Goal: Task Accomplishment & Management: Complete application form

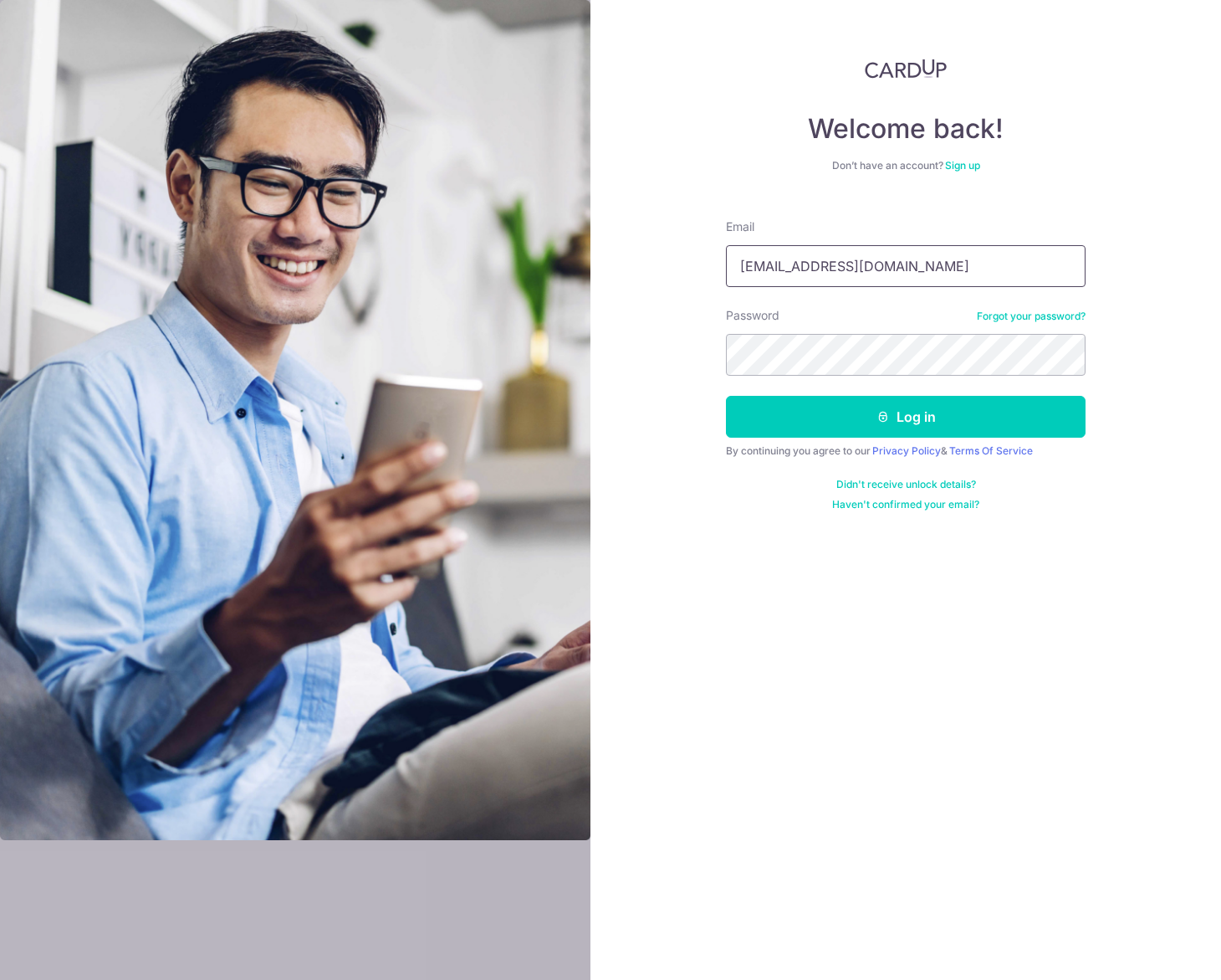
type input "caiyaojun@outlook.com"
click at [906, 416] on button "Log in" at bounding box center [905, 416] width 359 height 42
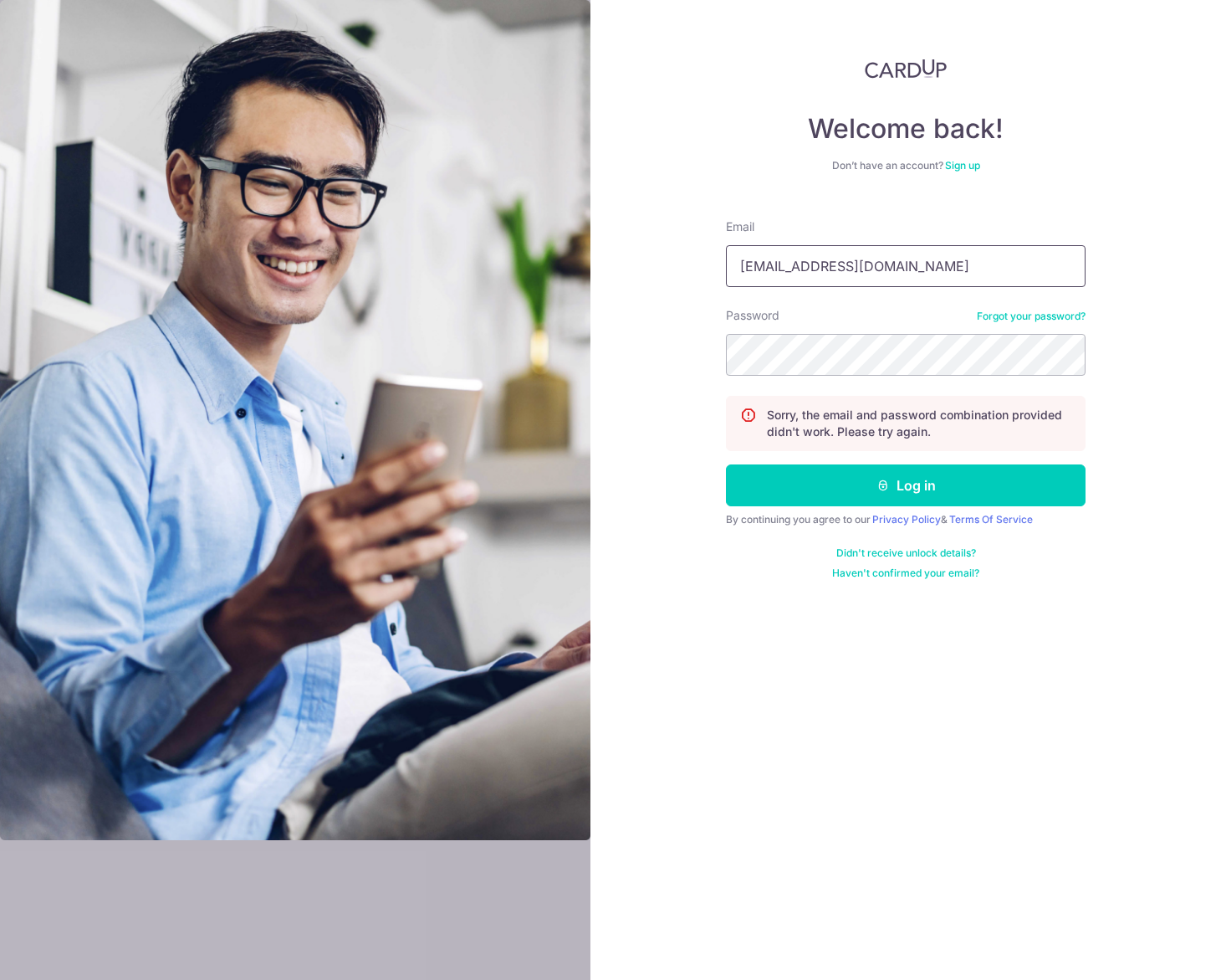
type input "[EMAIL_ADDRESS][DOMAIN_NAME]"
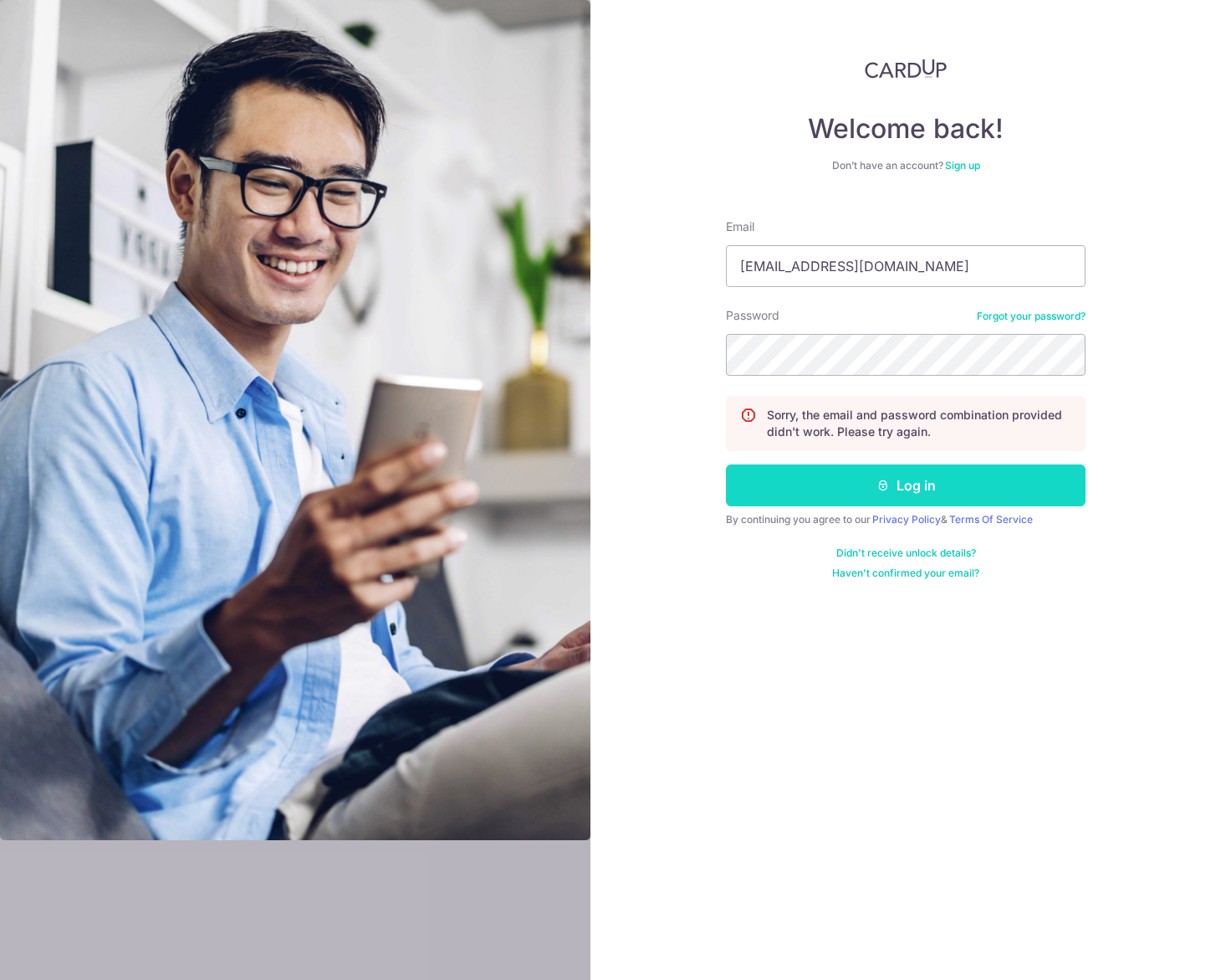
click at [886, 480] on icon "submit" at bounding box center [883, 485] width 14 height 14
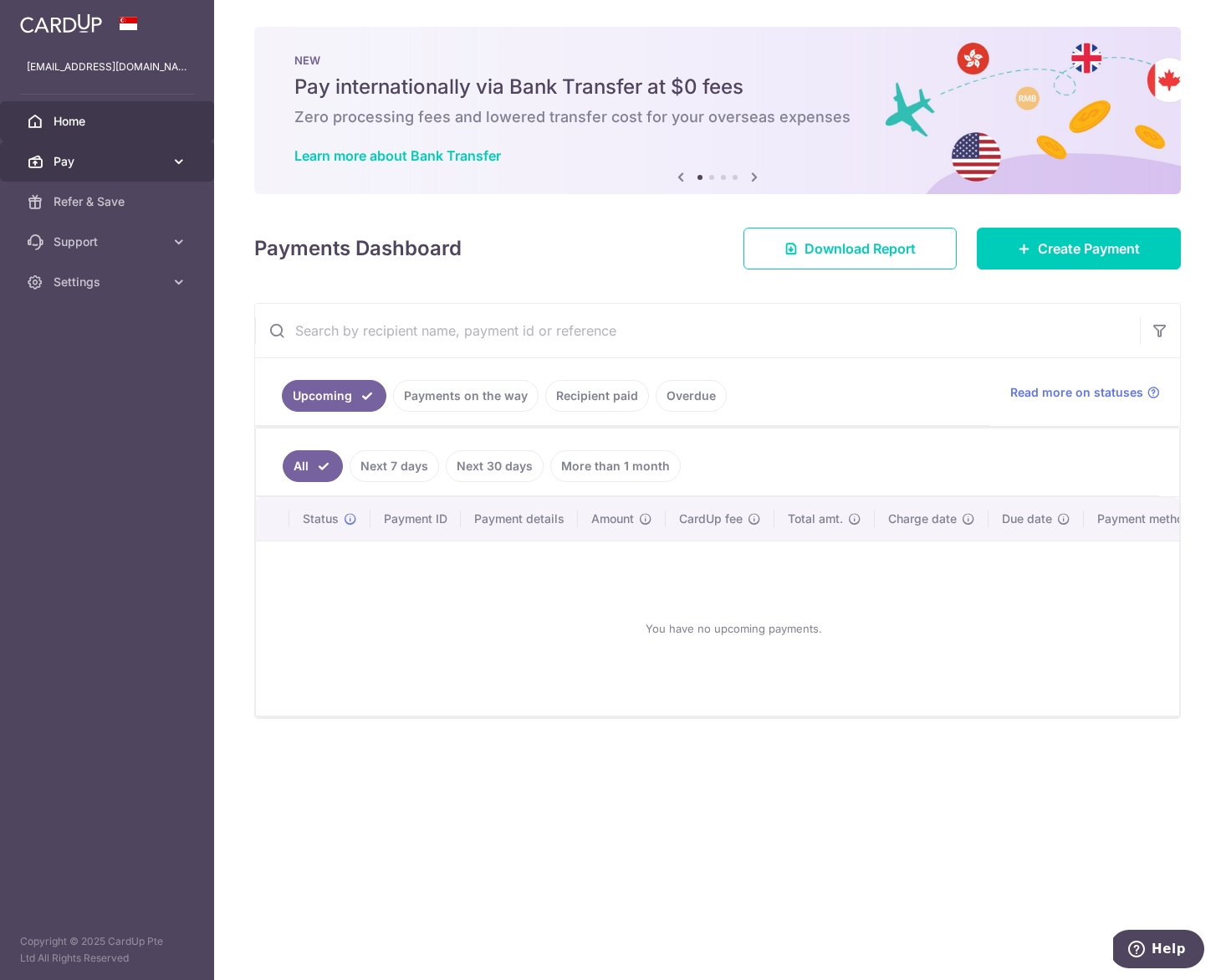
click at [121, 159] on span "Pay" at bounding box center [109, 161] width 110 height 16
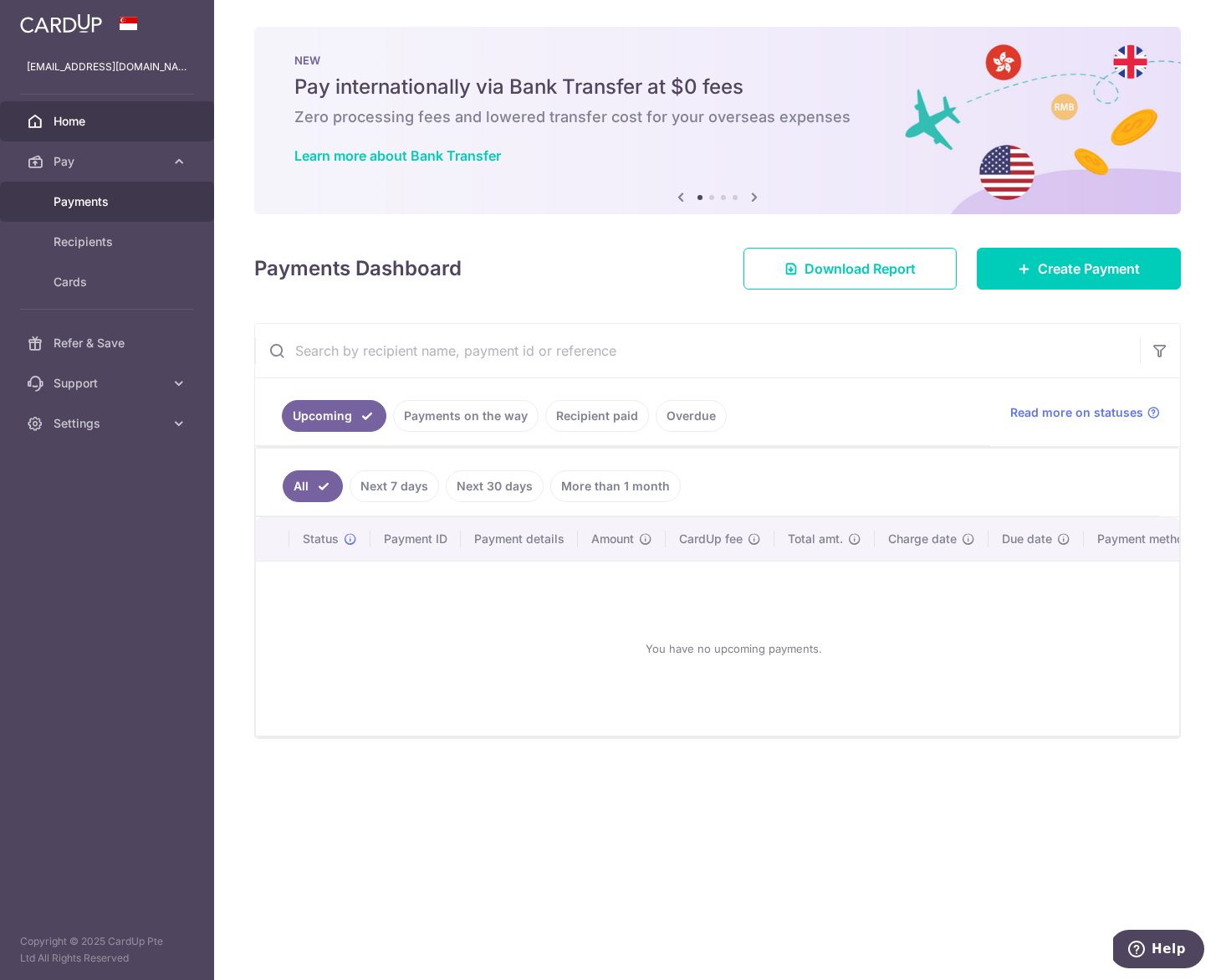
click at [109, 197] on span "Payments" at bounding box center [109, 201] width 110 height 16
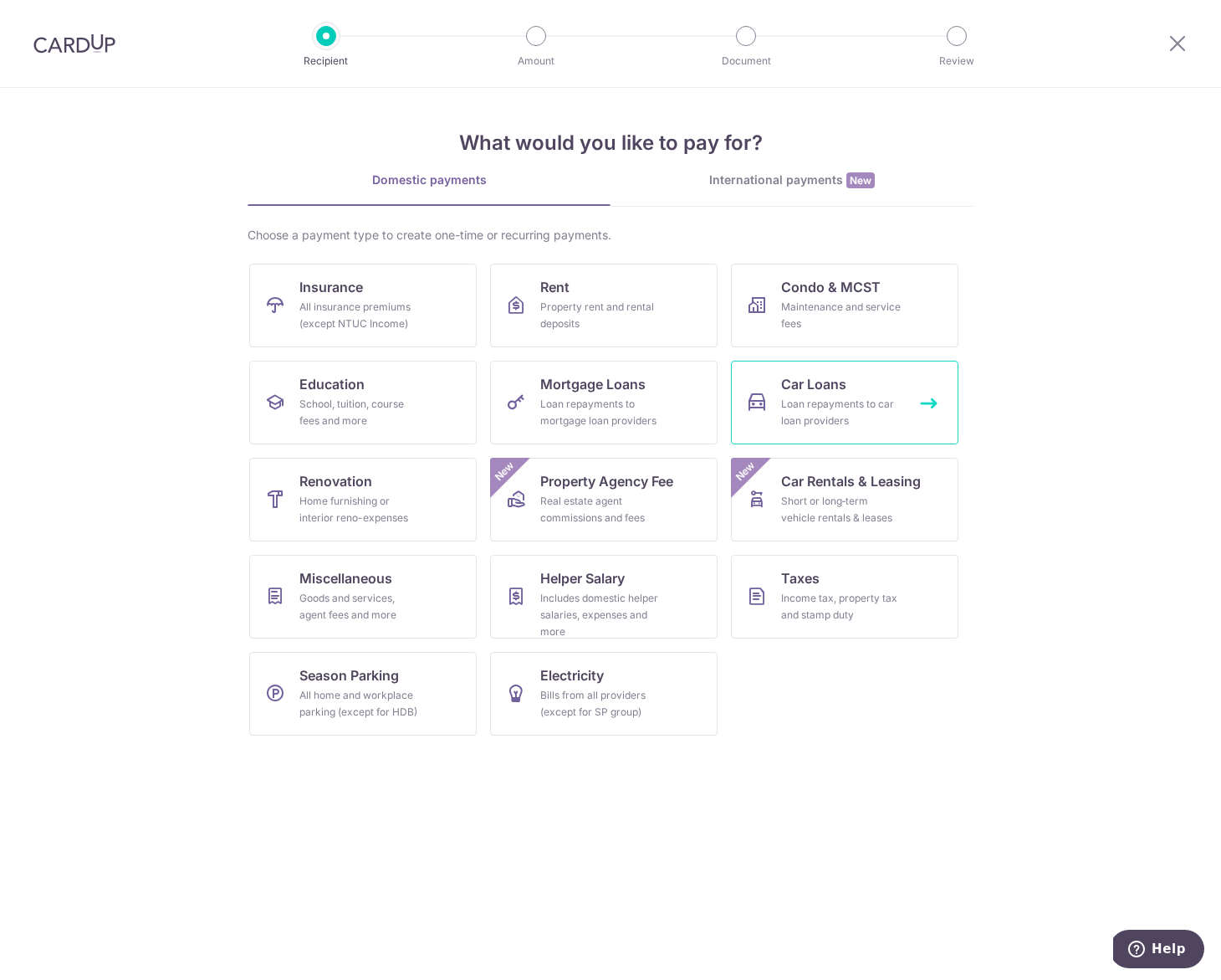
click at [881, 419] on div "Loan repayments to car loan providers" at bounding box center [842, 412] width 121 height 34
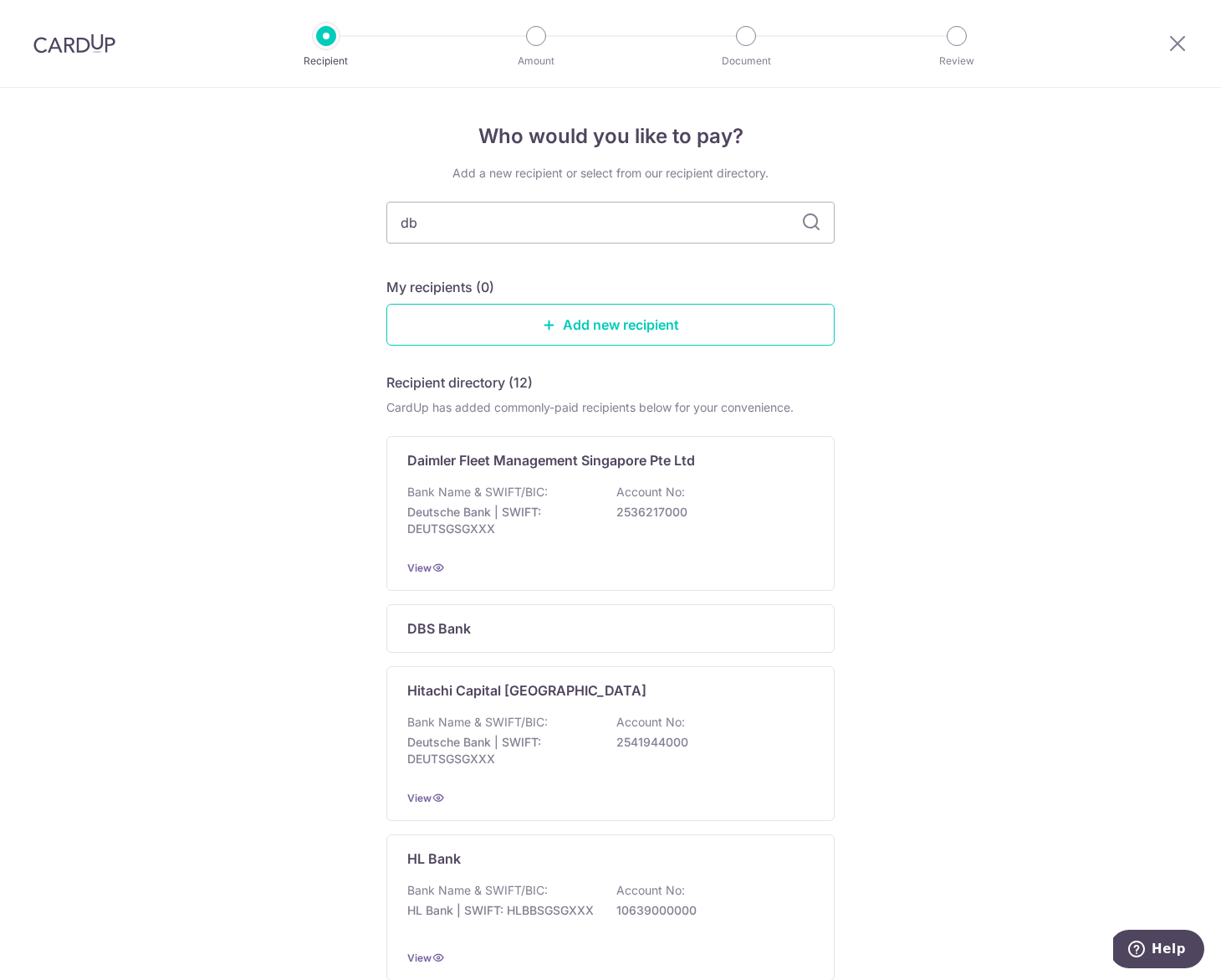
type input "dbs"
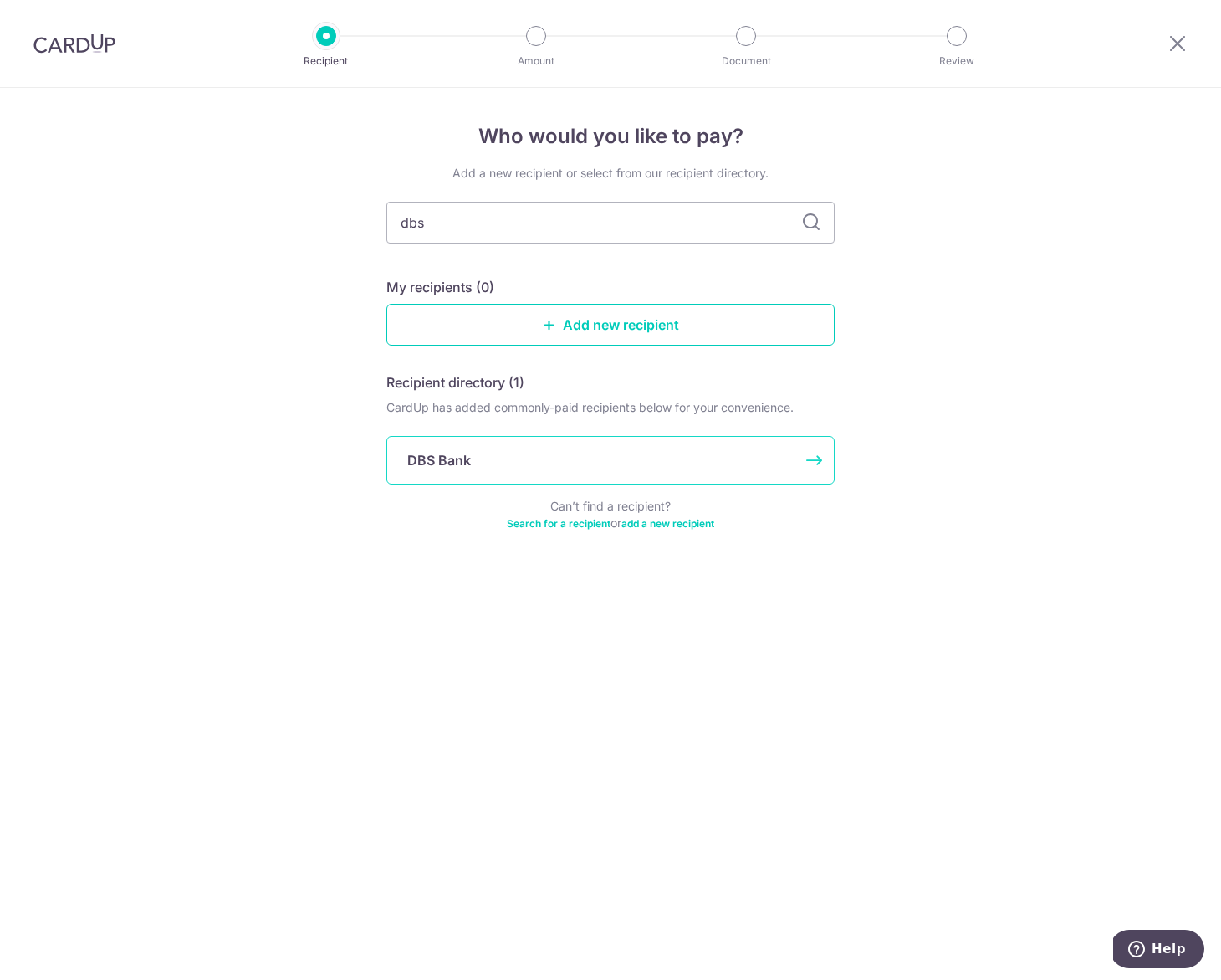
click at [471, 460] on div "DBS Bank" at bounding box center [601, 459] width 386 height 20
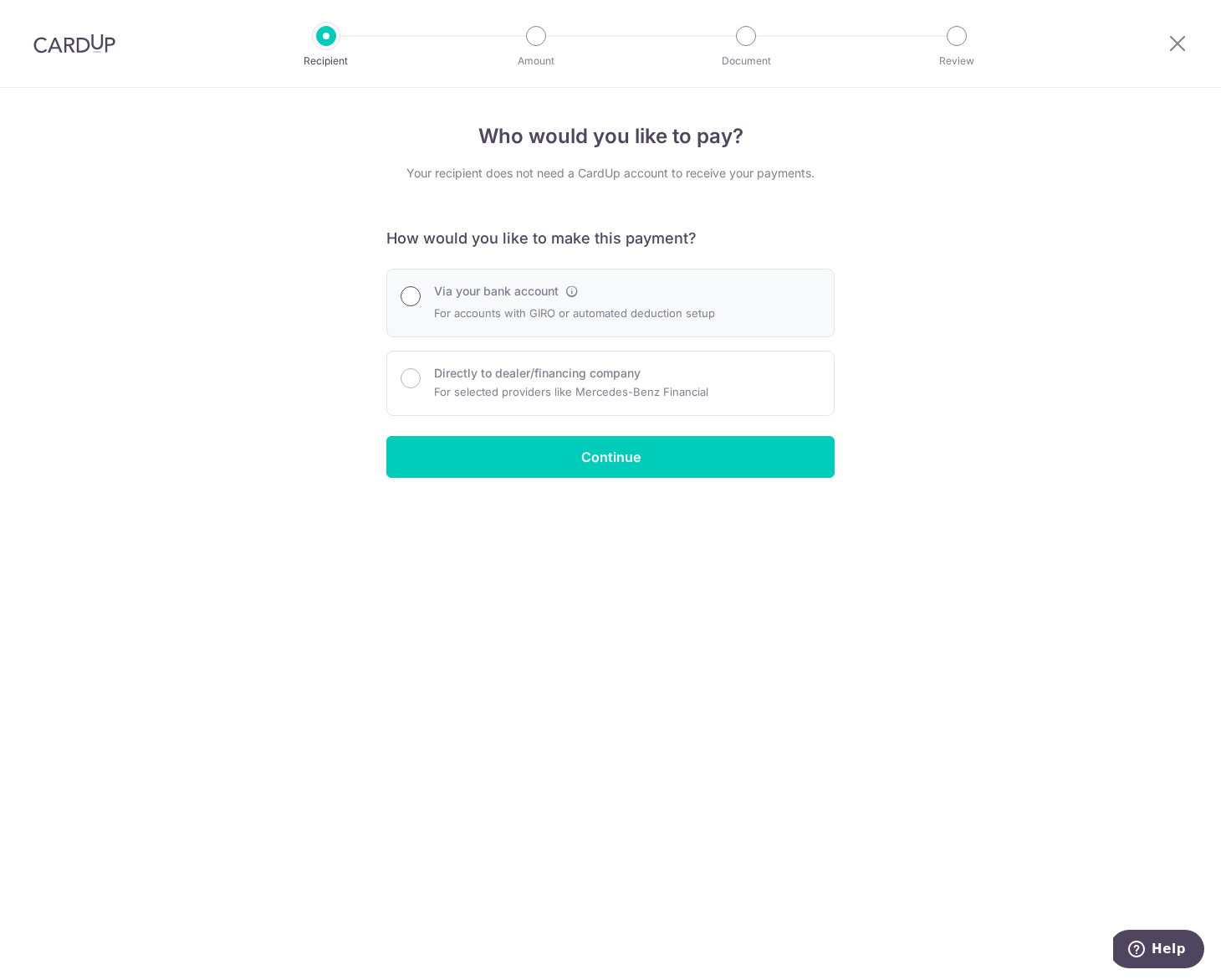
click at [406, 298] on input "Via your bank account" at bounding box center [410, 296] width 20 height 20
radio input "true"
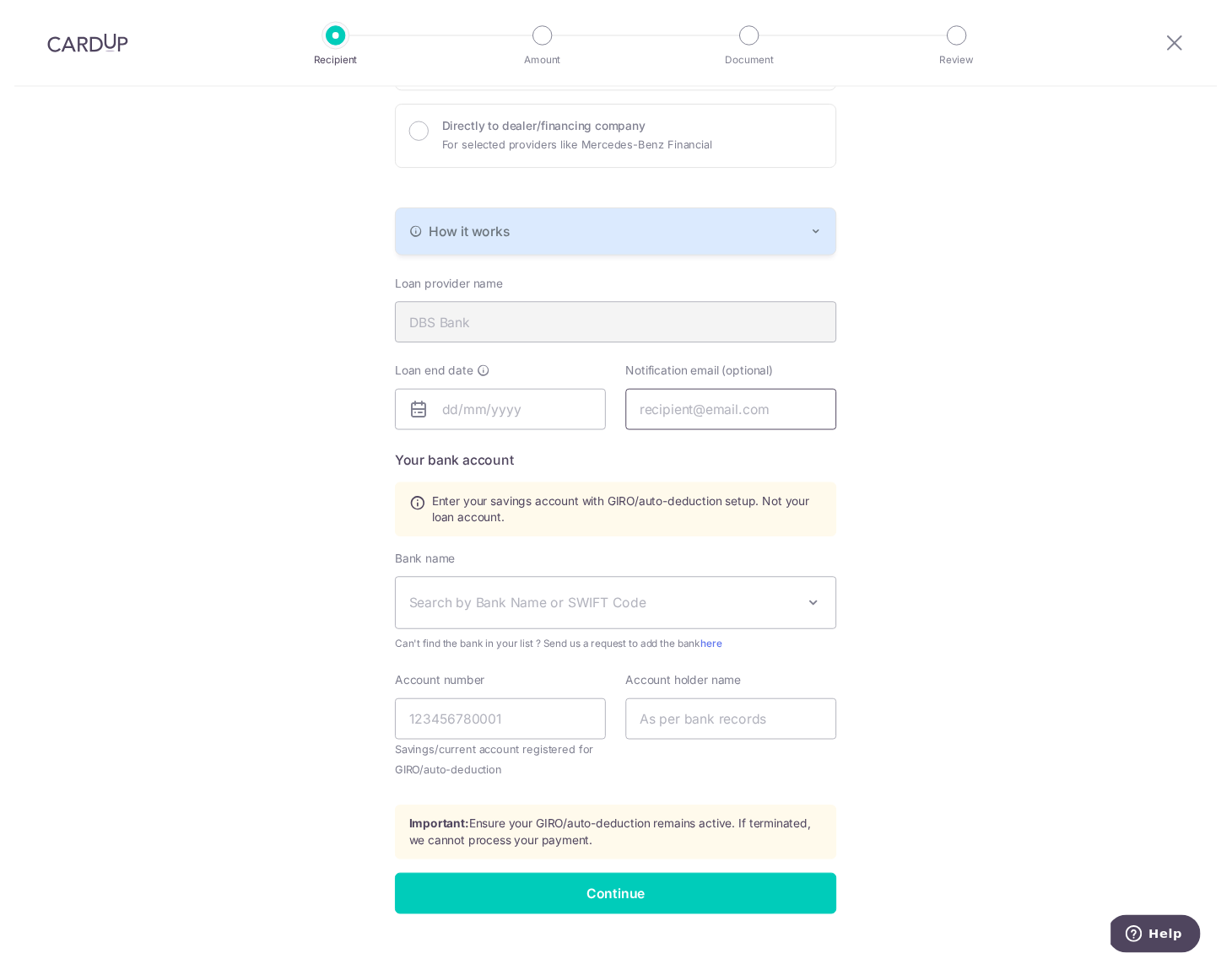
scroll to position [248, 0]
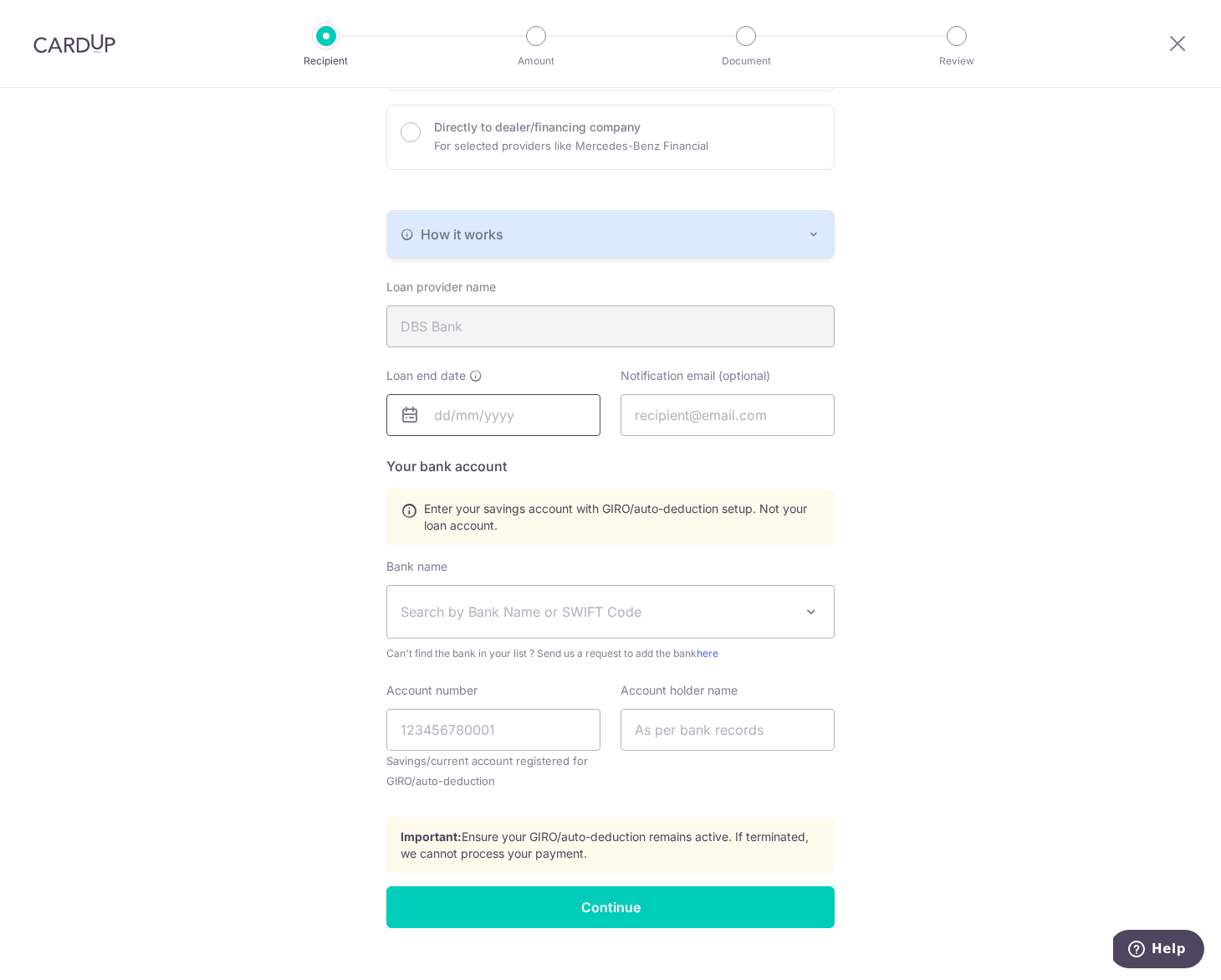
click at [579, 421] on input "text" at bounding box center [493, 415] width 214 height 42
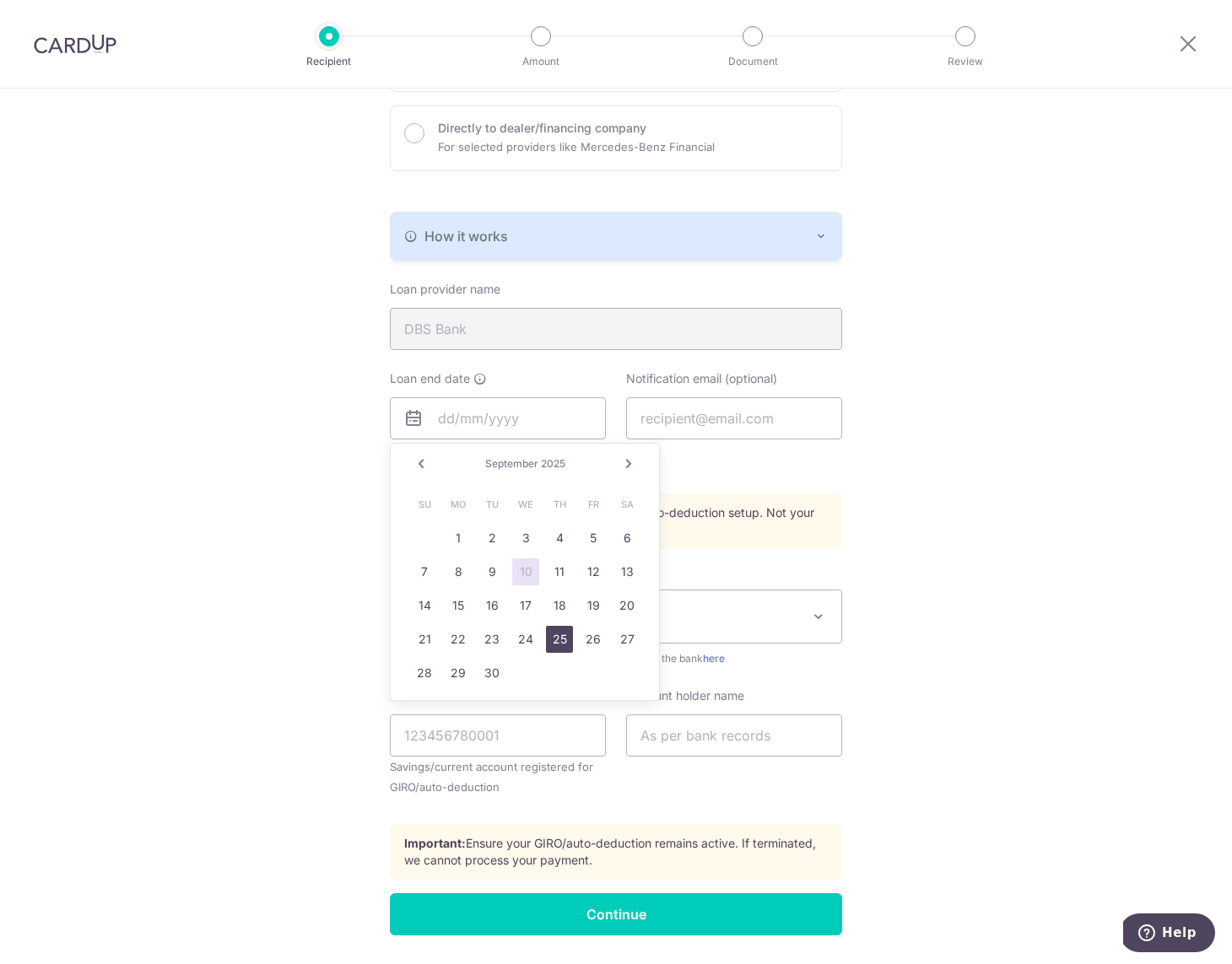
click at [559, 640] on link "25" at bounding box center [559, 639] width 27 height 27
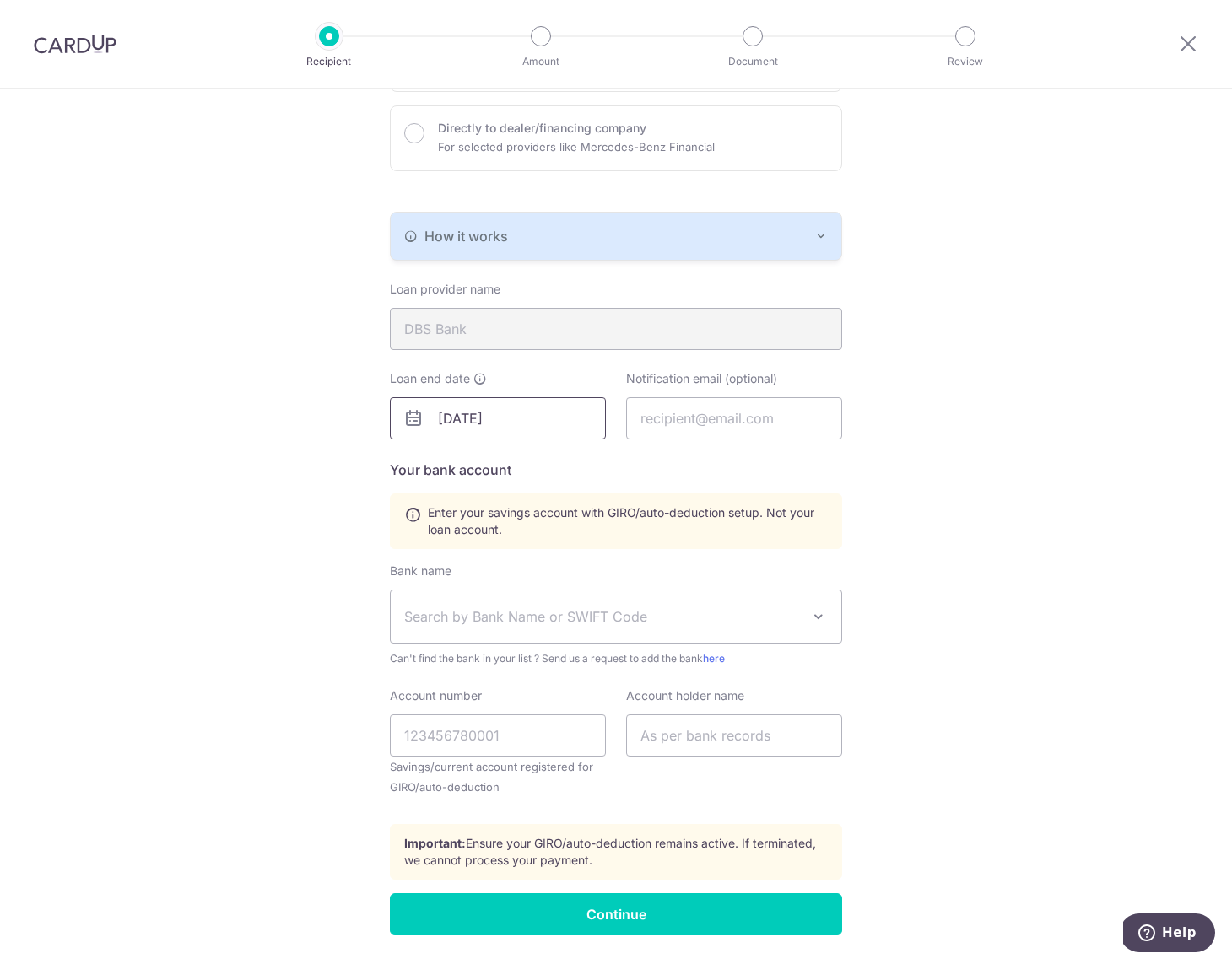
click at [523, 426] on input "09/25/2025" at bounding box center [497, 418] width 216 height 43
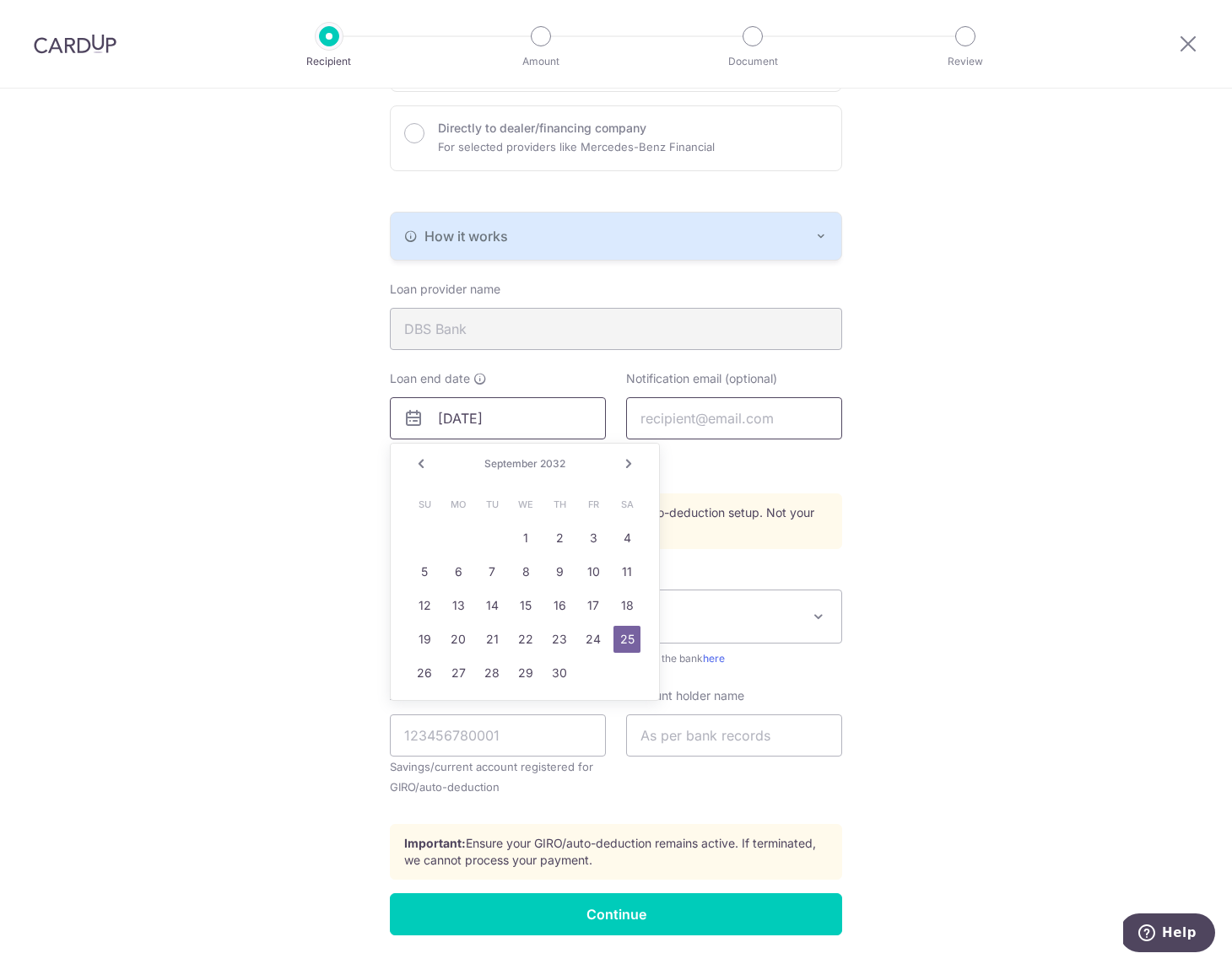
type input "09/25/2032"
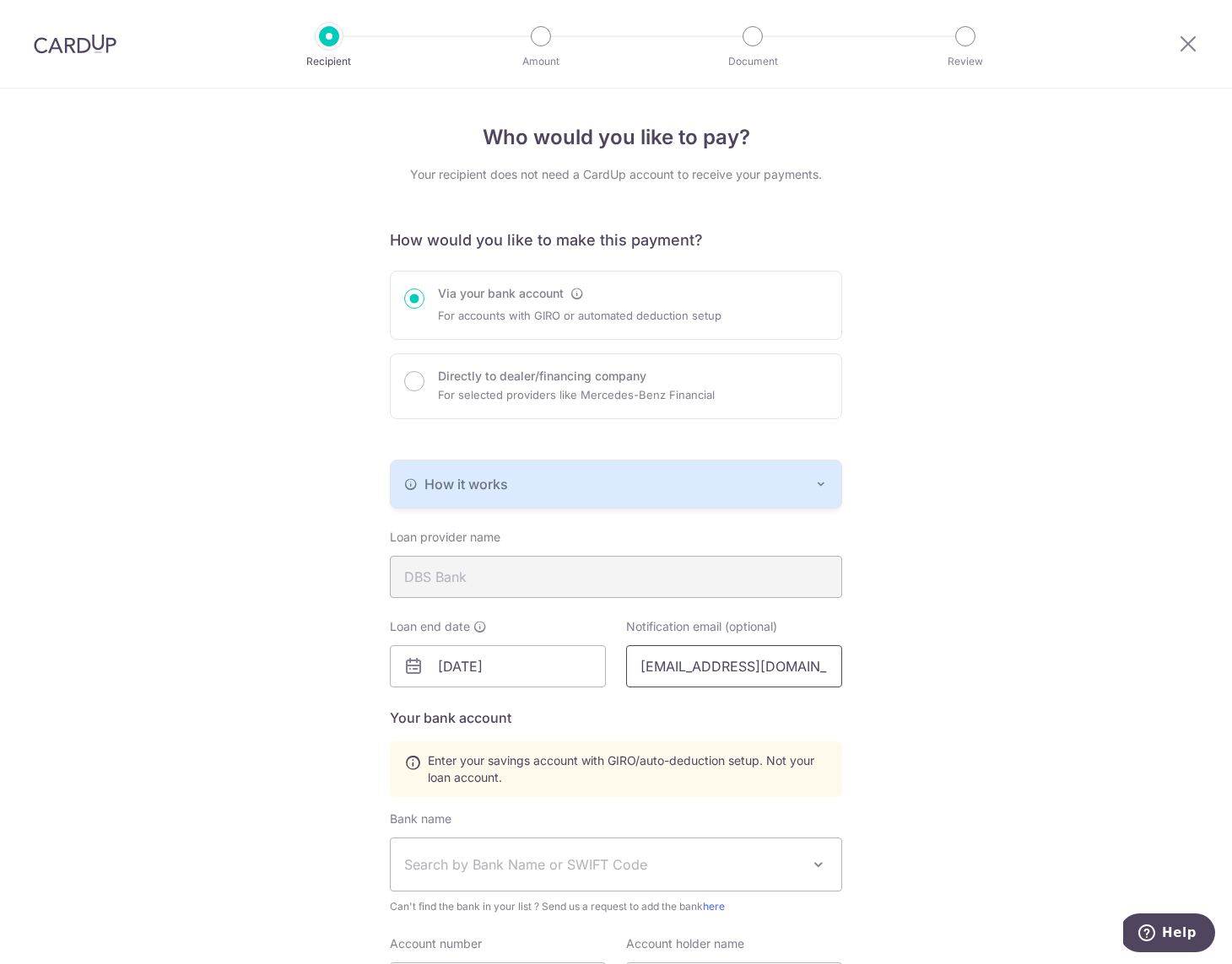
scroll to position [0, 0]
type input "kylionel@hotmail.com"
click at [102, 43] on img at bounding box center [75, 43] width 83 height 20
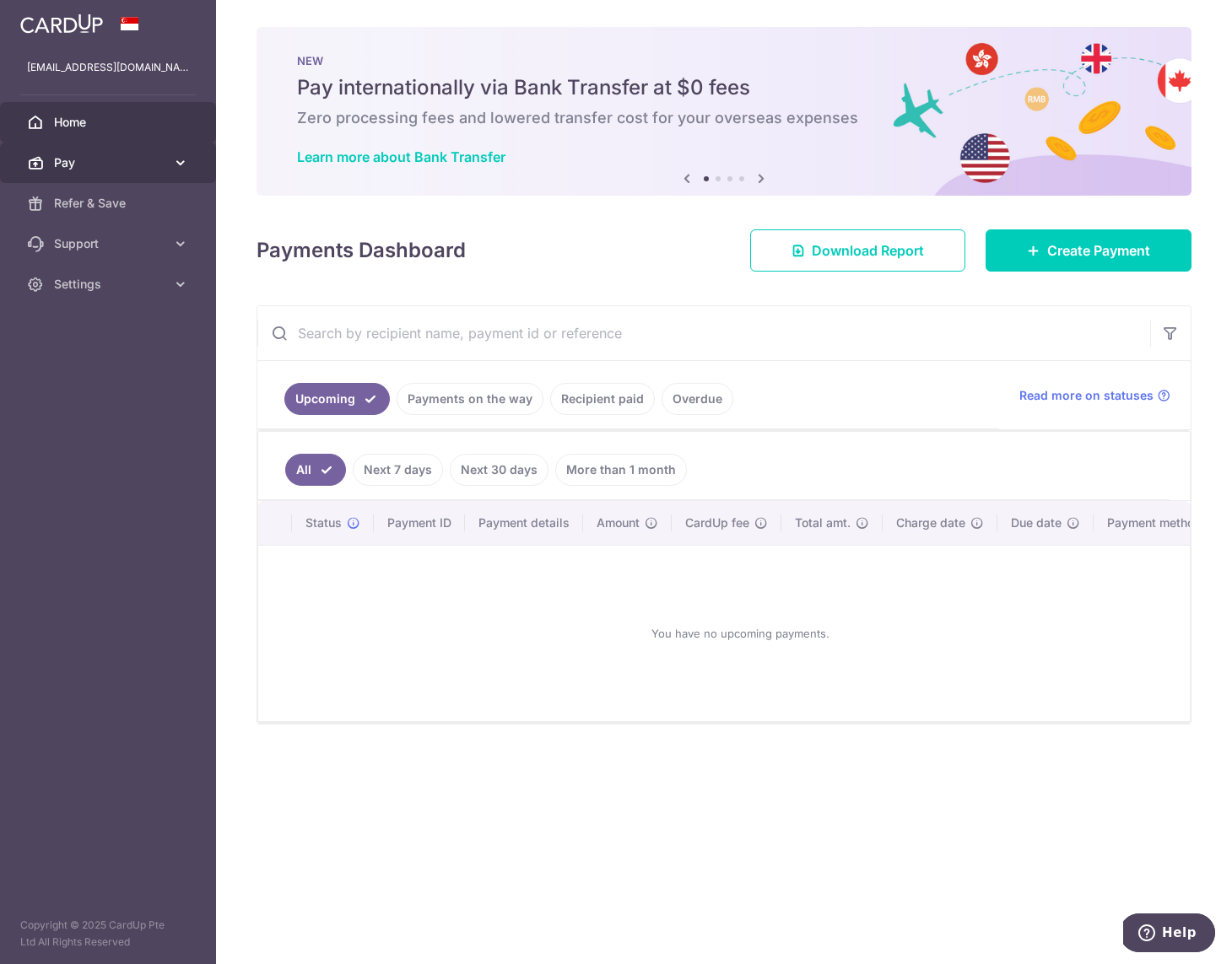
click at [142, 157] on span "Pay" at bounding box center [110, 163] width 111 height 17
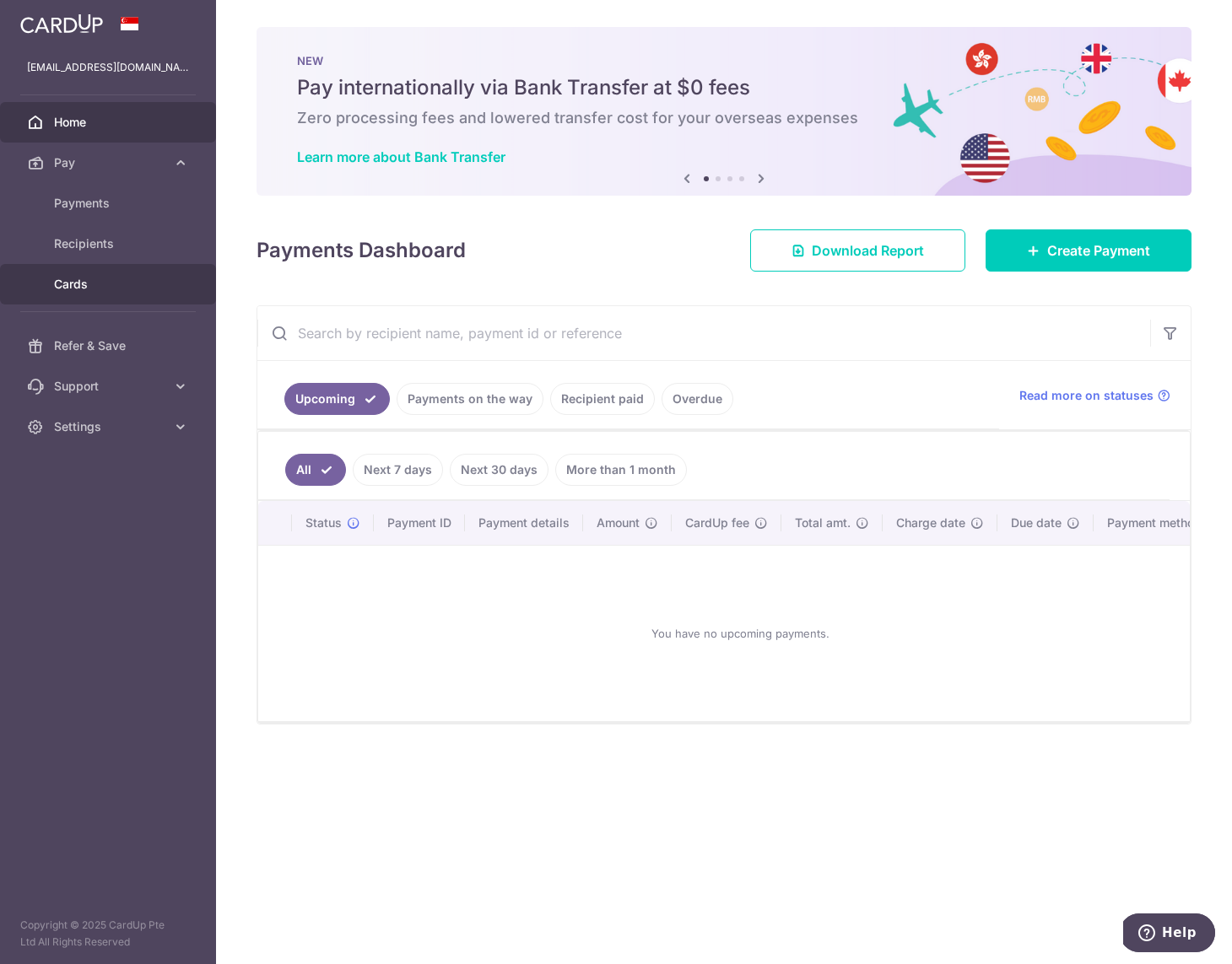
click at [96, 284] on span "Cards" at bounding box center [110, 283] width 111 height 17
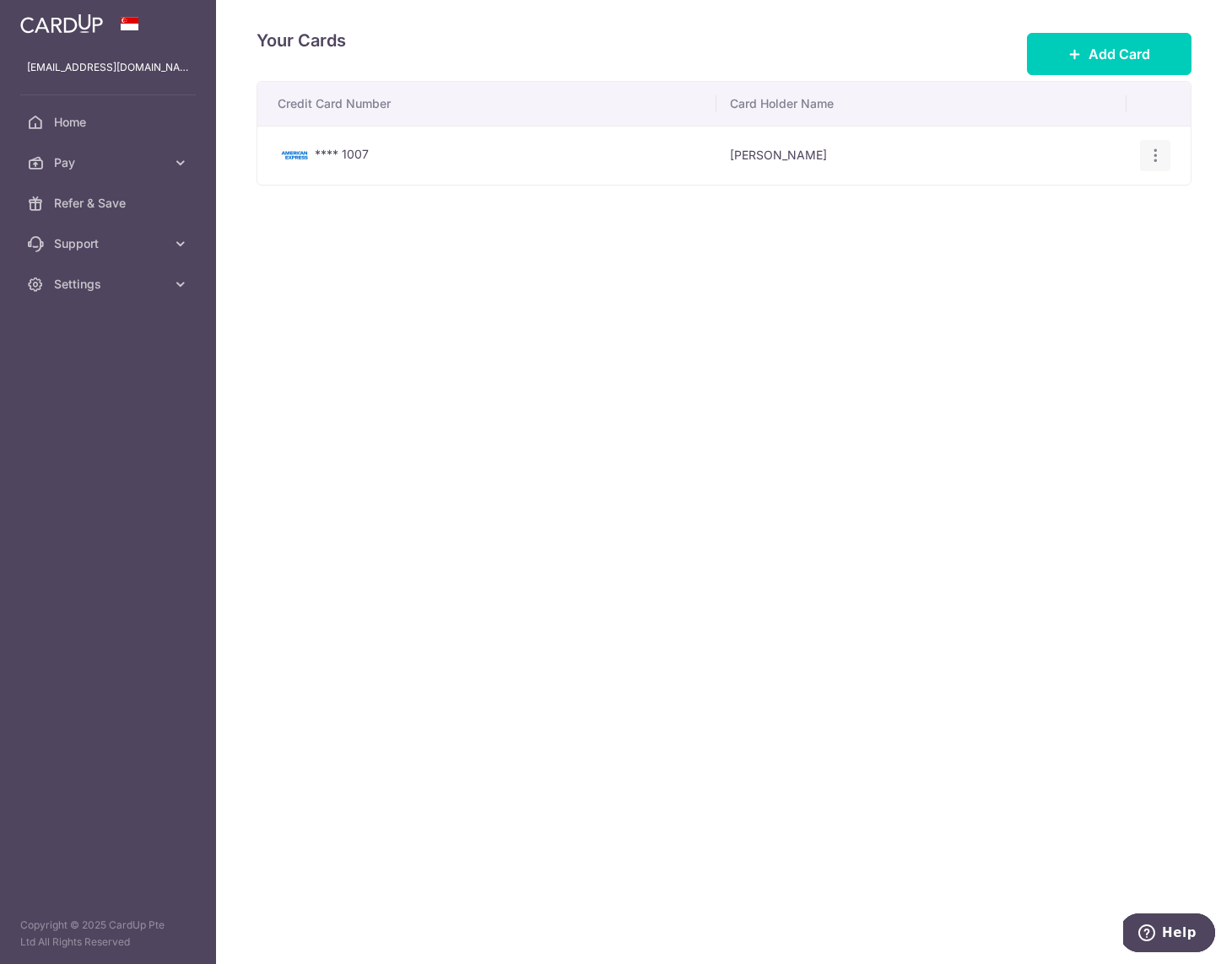
click at [1155, 152] on icon "button" at bounding box center [1155, 156] width 17 height 17
click at [1075, 245] on span "Delete" at bounding box center [1099, 243] width 115 height 20
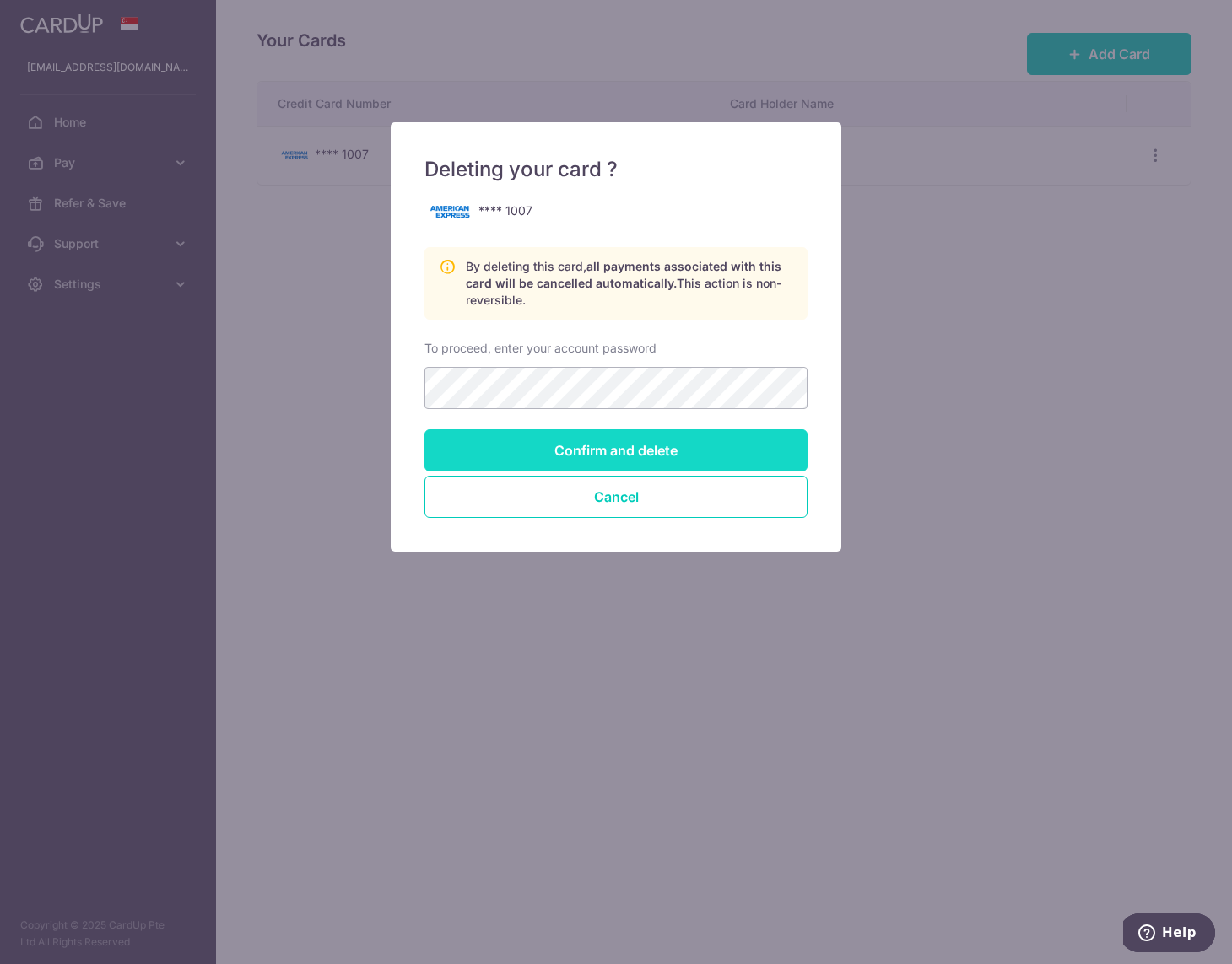
click at [668, 453] on input "Confirm and delete" at bounding box center [616, 450] width 383 height 43
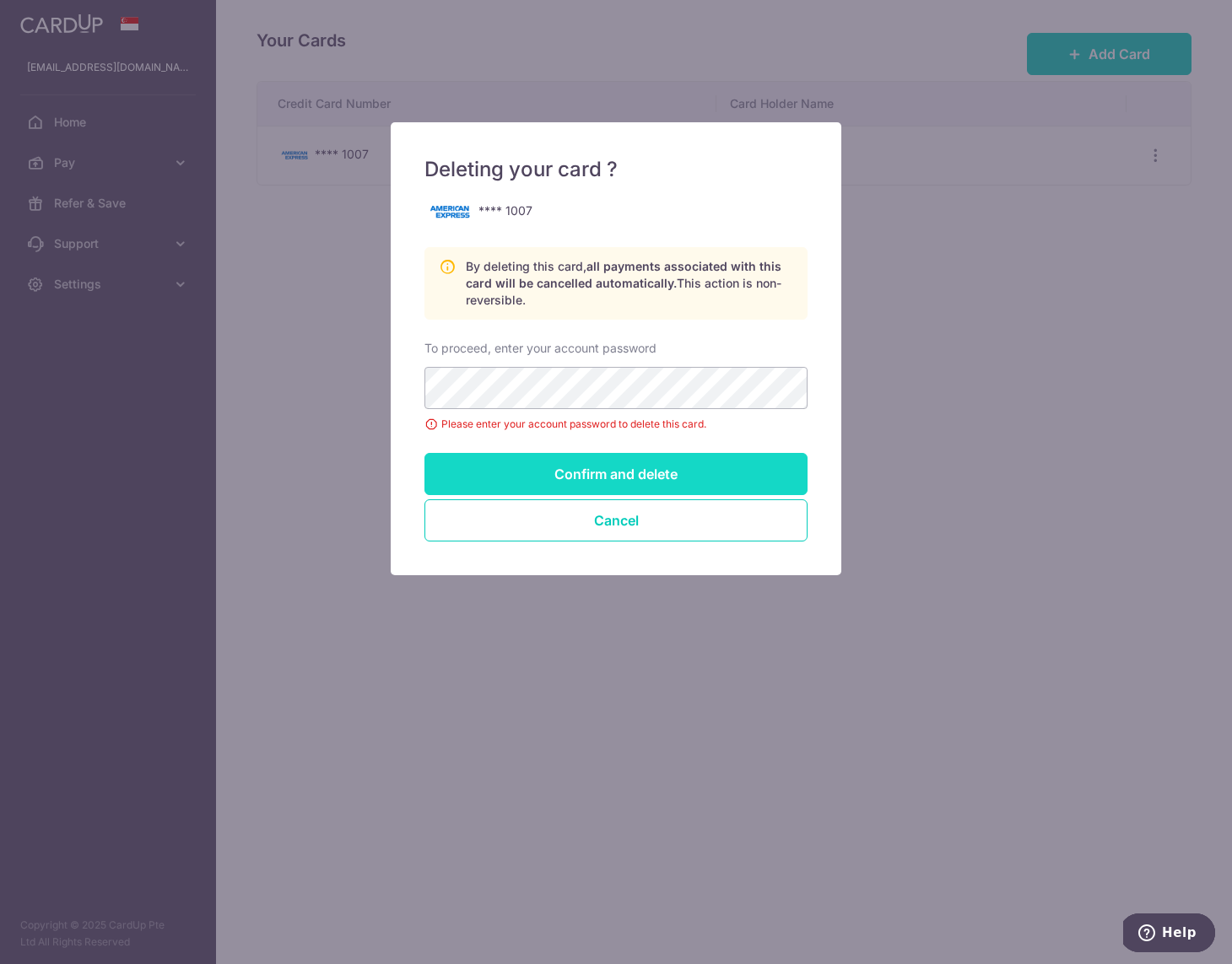
click at [628, 479] on input "Confirm and delete" at bounding box center [616, 474] width 383 height 43
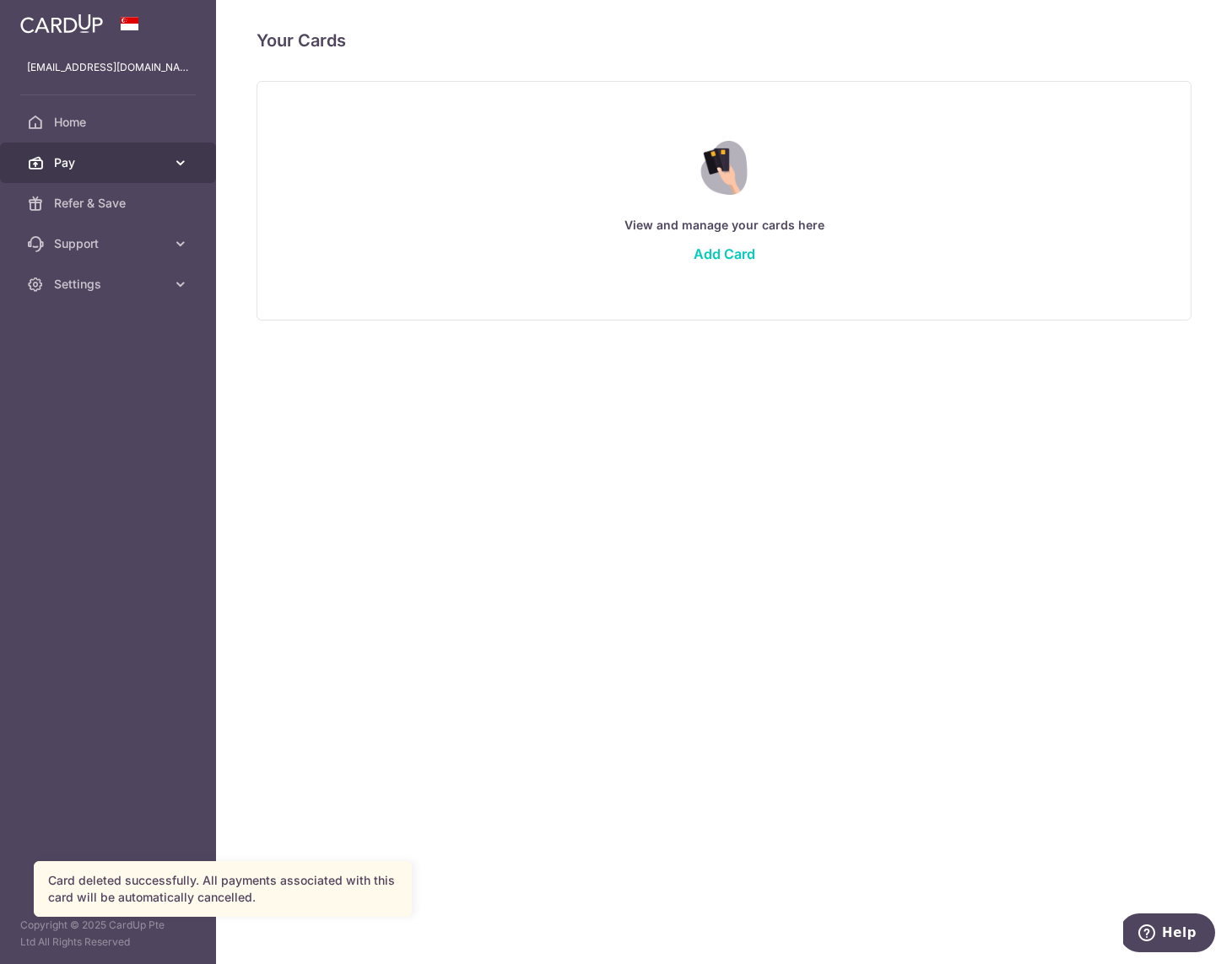
click at [102, 156] on span "Pay" at bounding box center [110, 163] width 111 height 17
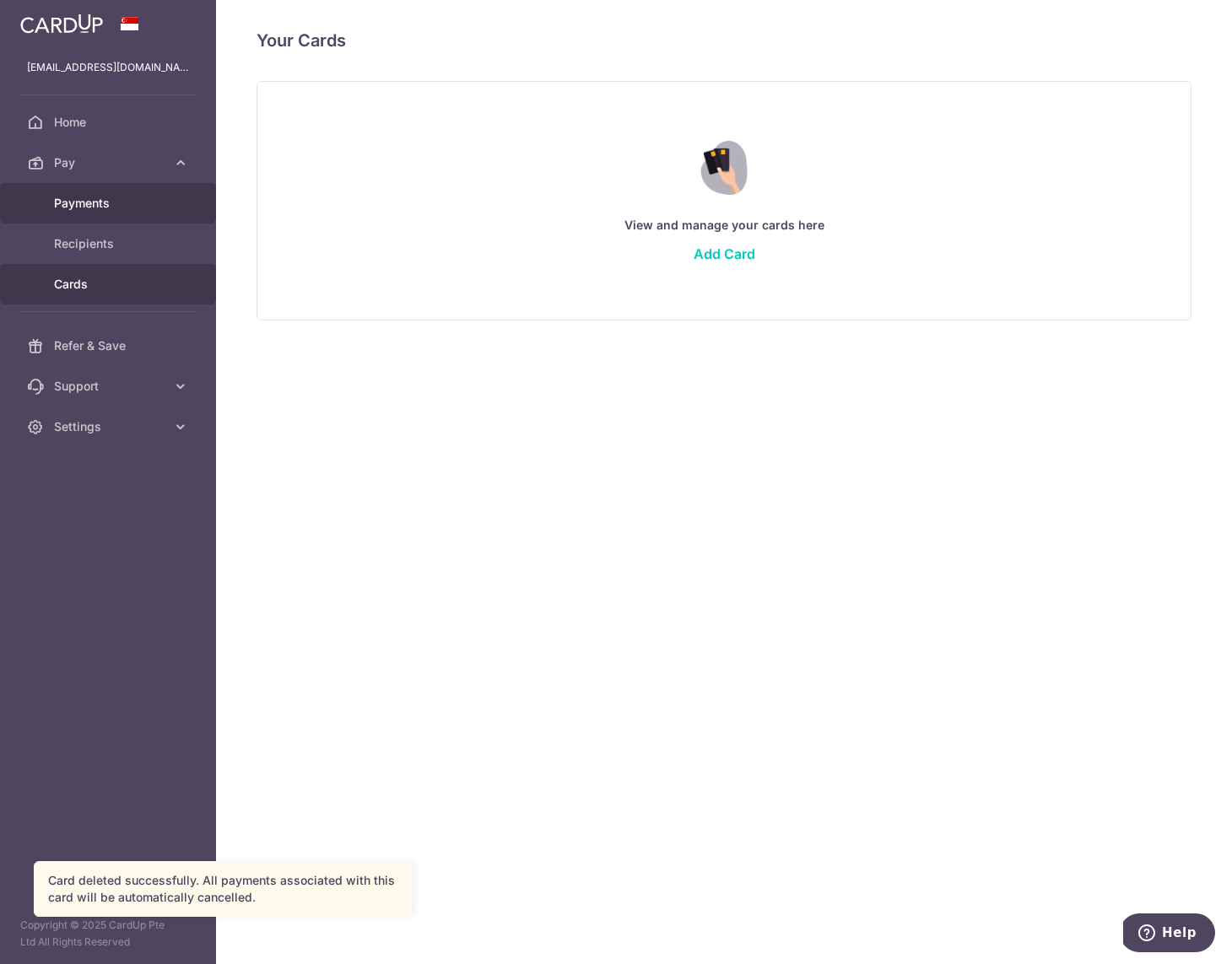
click at [102, 205] on span "Payments" at bounding box center [110, 203] width 111 height 17
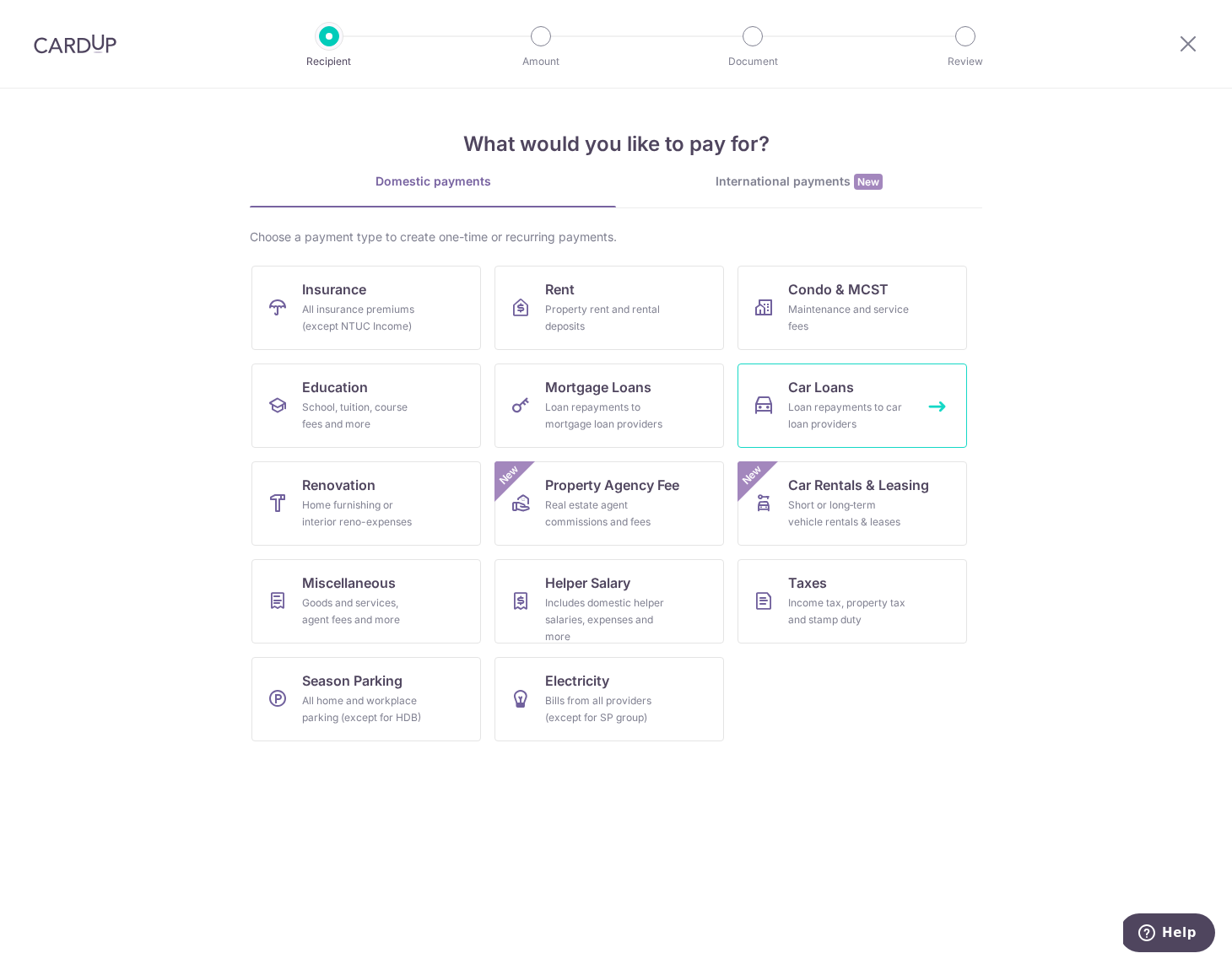
click at [889, 421] on div "Loan repayments to car loan providers" at bounding box center [849, 416] width 122 height 34
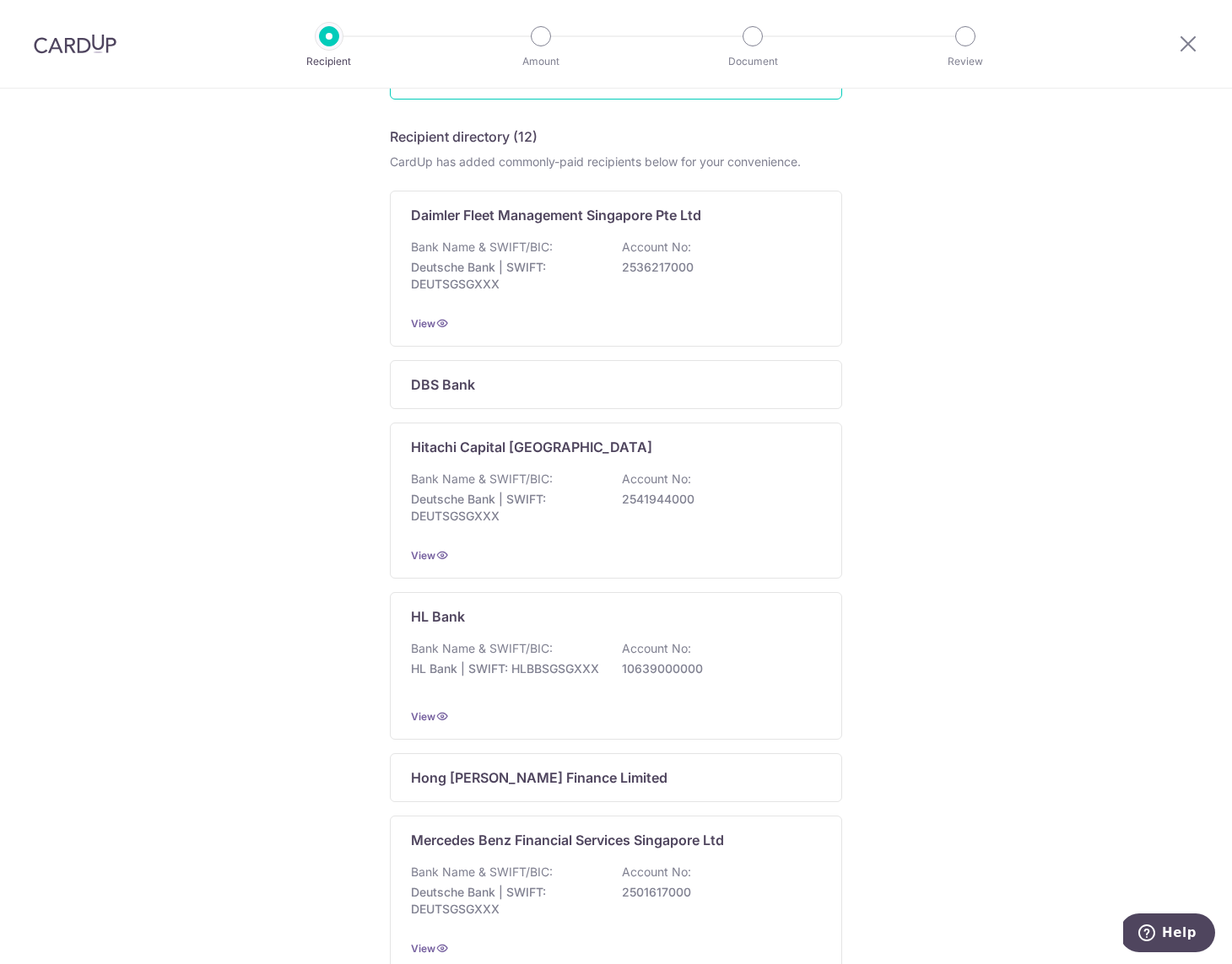
scroll to position [322, 0]
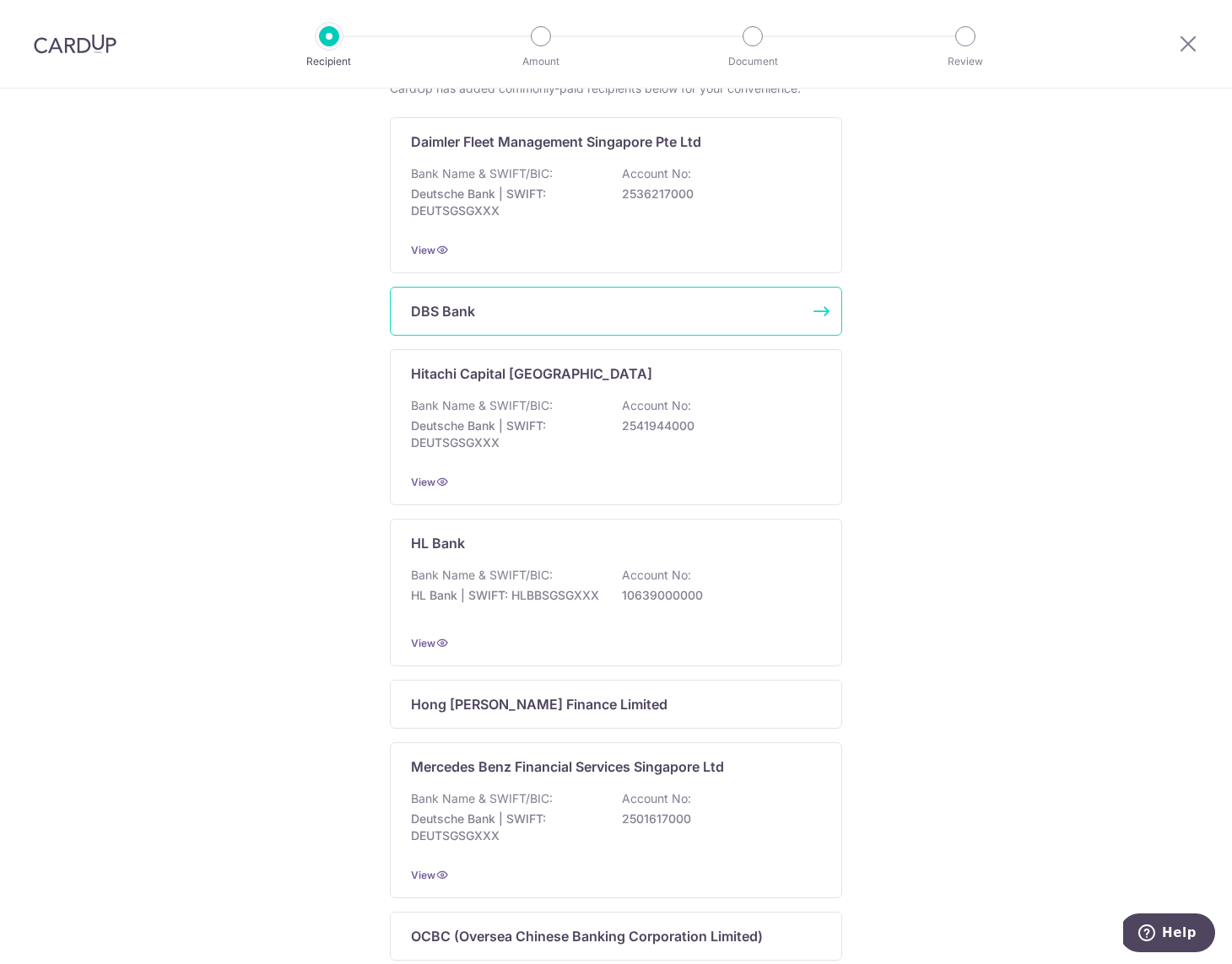
click at [544, 317] on div "DBS Bank" at bounding box center [606, 310] width 390 height 20
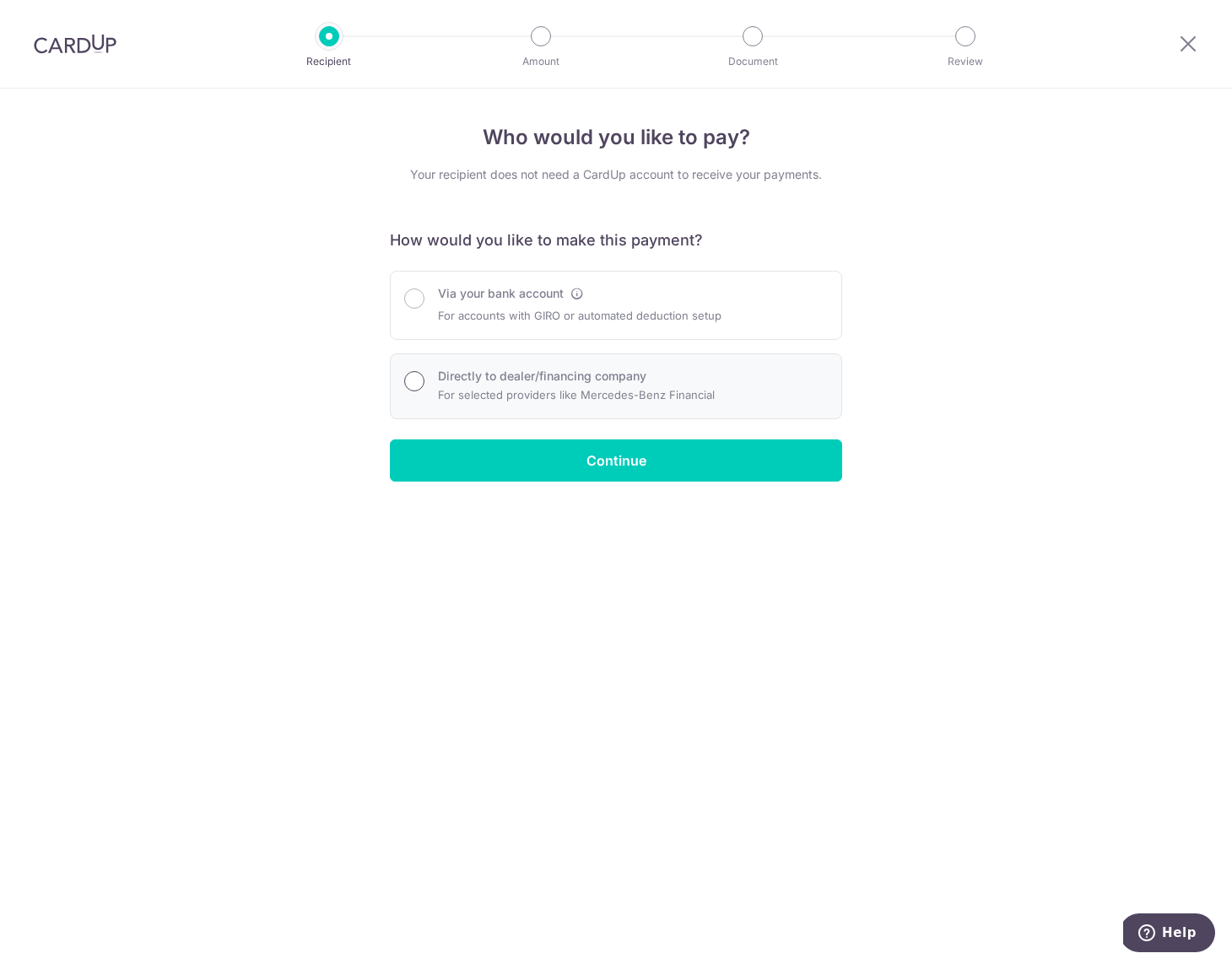
click at [417, 384] on input "Directly to dealer/financing company" at bounding box center [414, 381] width 20 height 20
radio input "true"
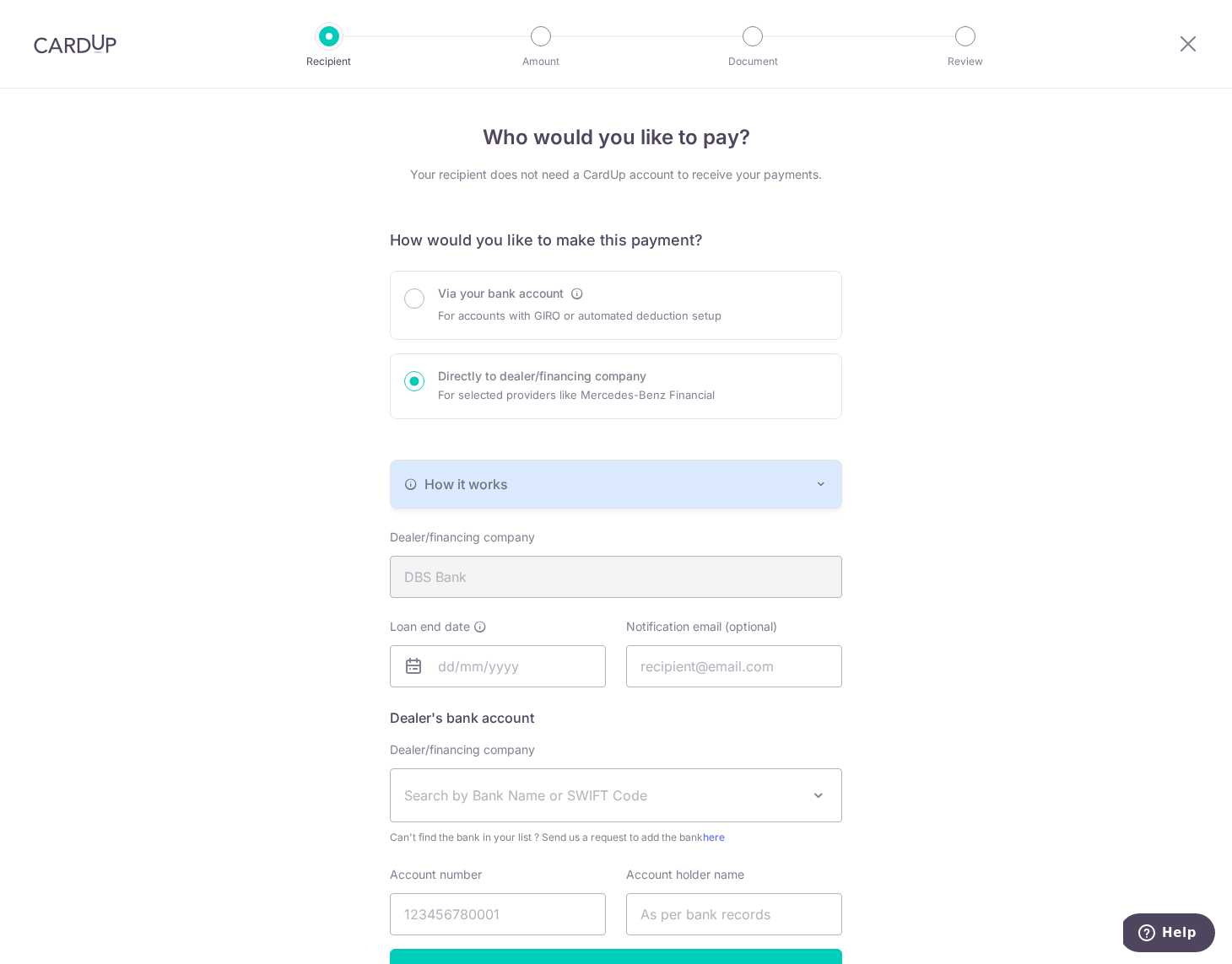
click at [99, 45] on img at bounding box center [75, 43] width 83 height 20
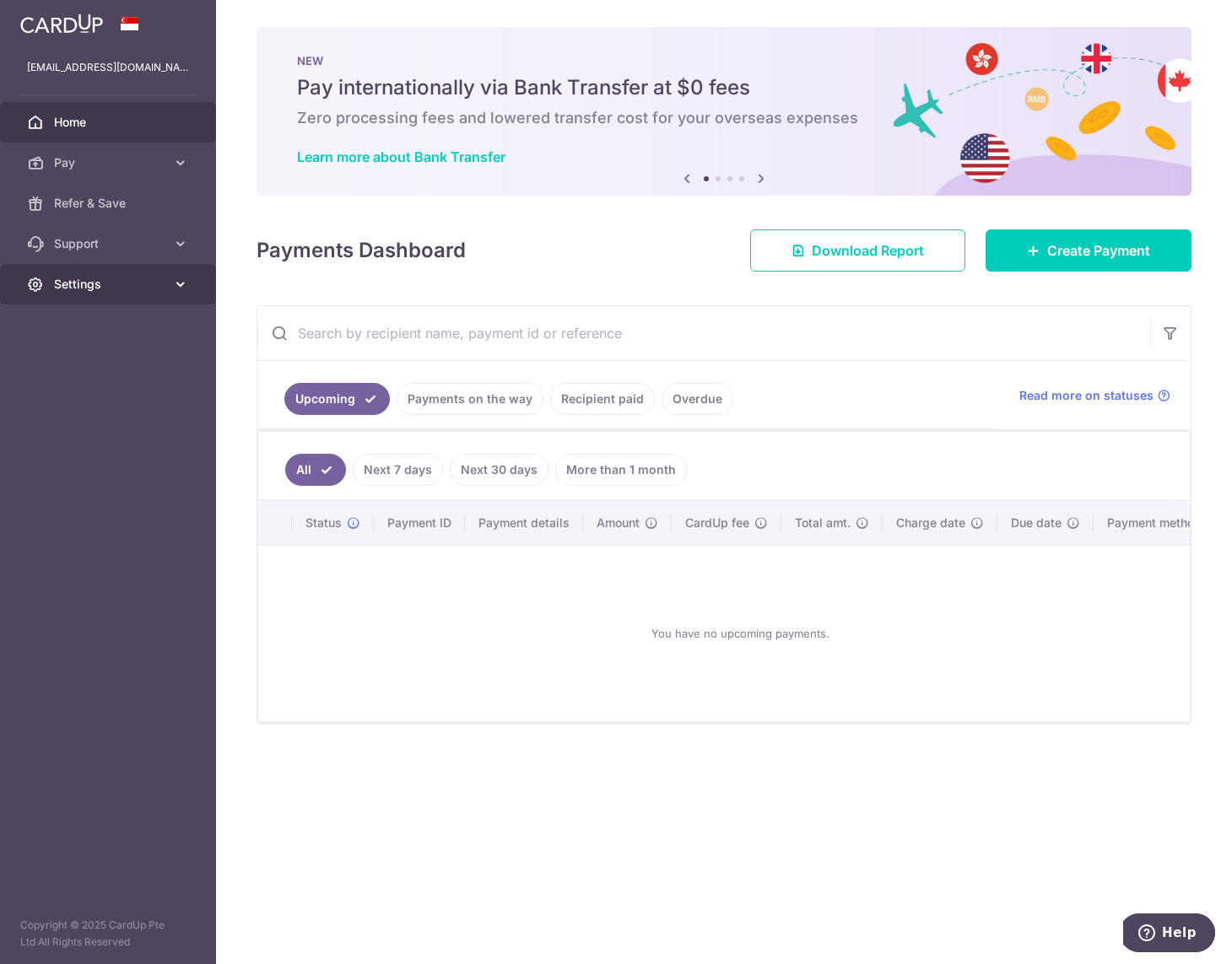
click at [151, 279] on span "Settings" at bounding box center [110, 283] width 111 height 17
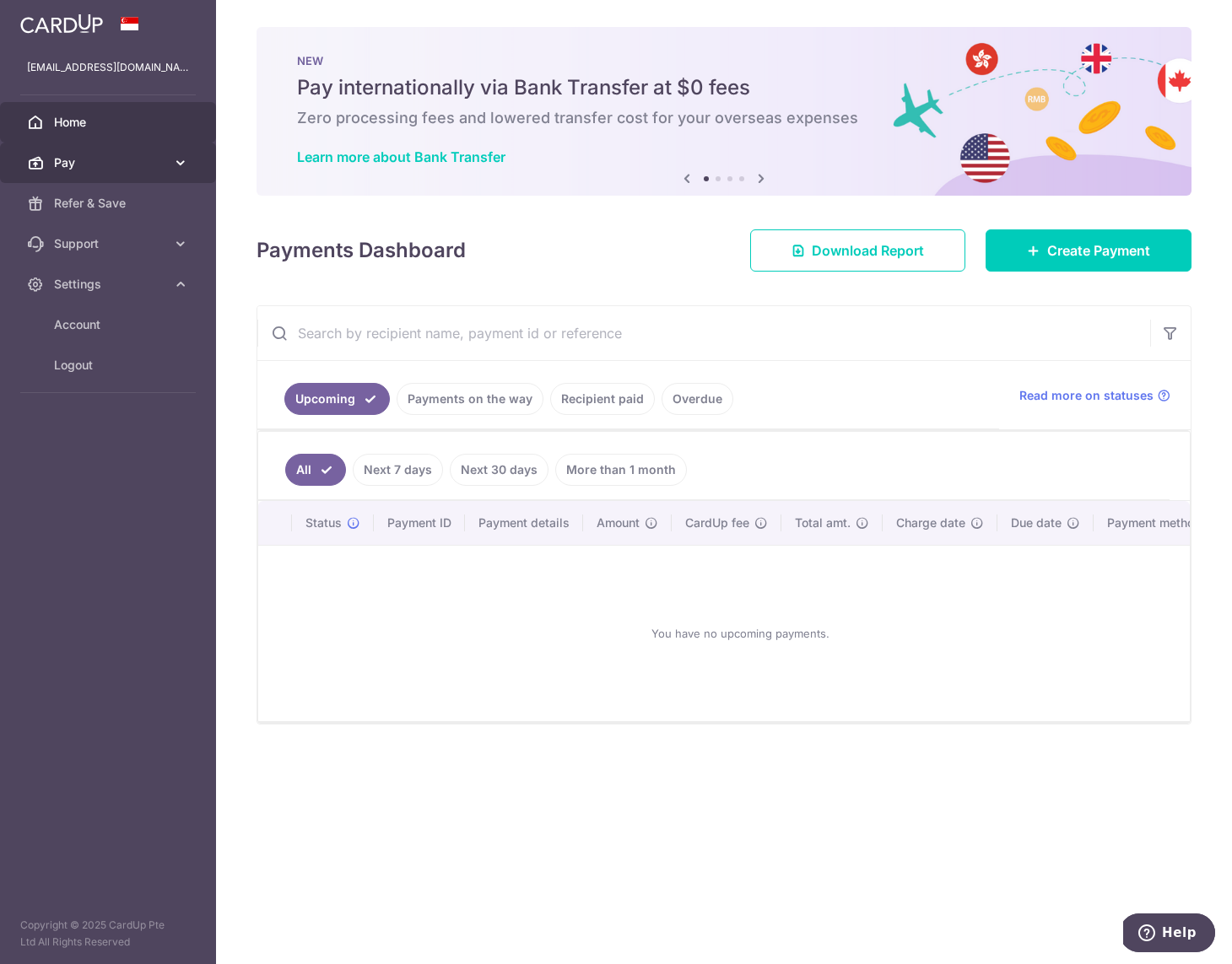
click at [122, 156] on span "Pay" at bounding box center [110, 163] width 111 height 17
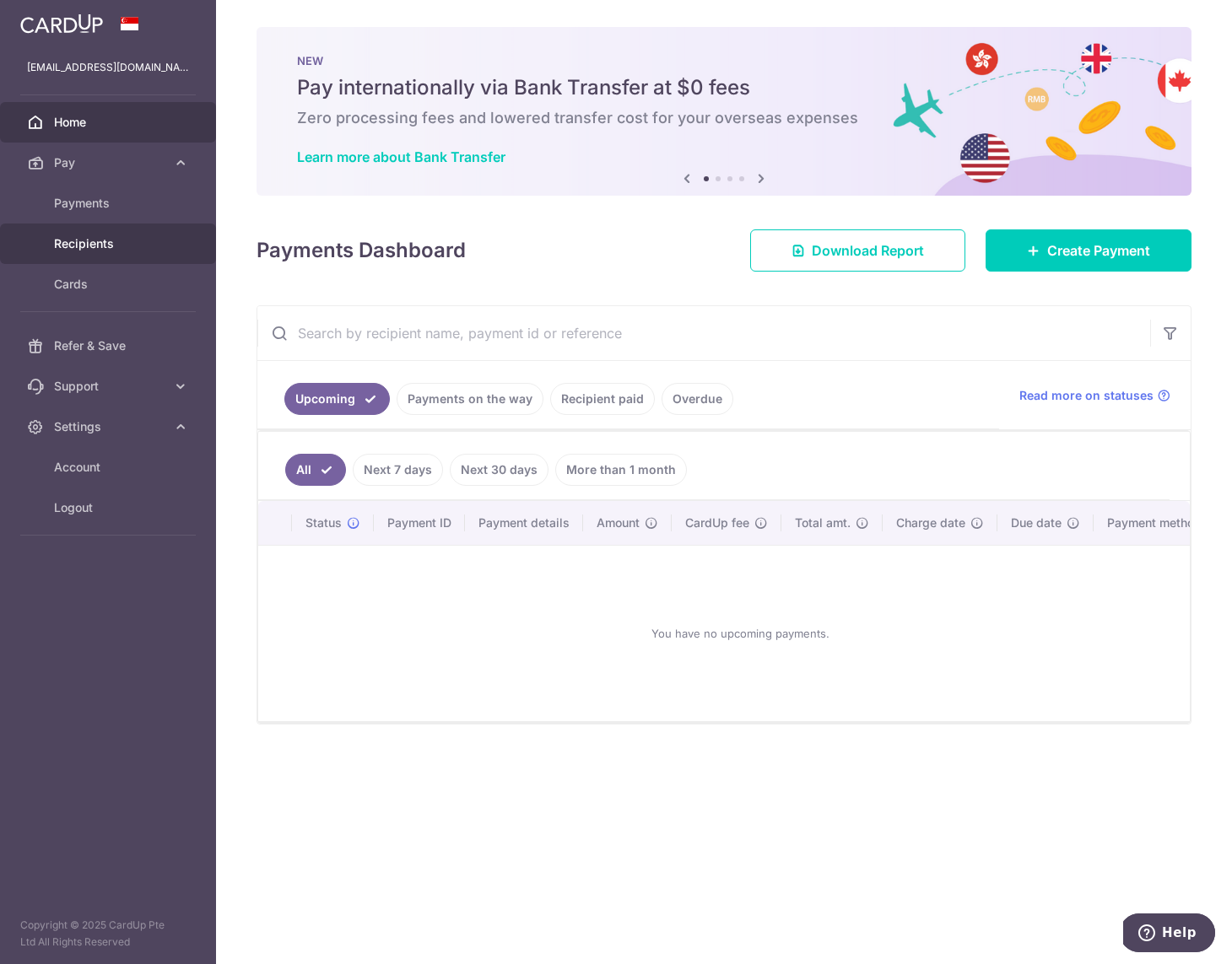
click at [106, 249] on span "Recipients" at bounding box center [110, 243] width 111 height 17
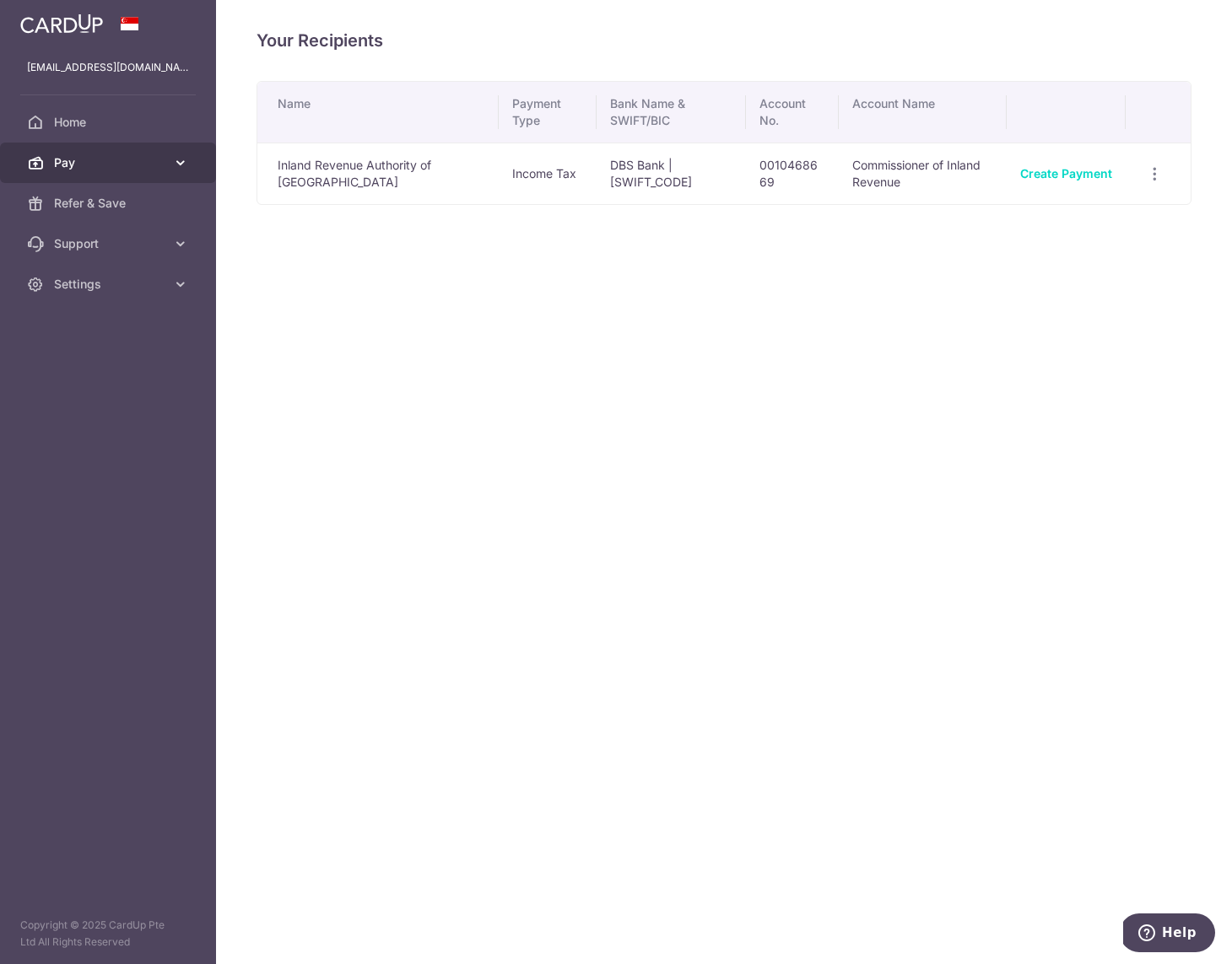
click at [101, 160] on span "Pay" at bounding box center [110, 163] width 111 height 17
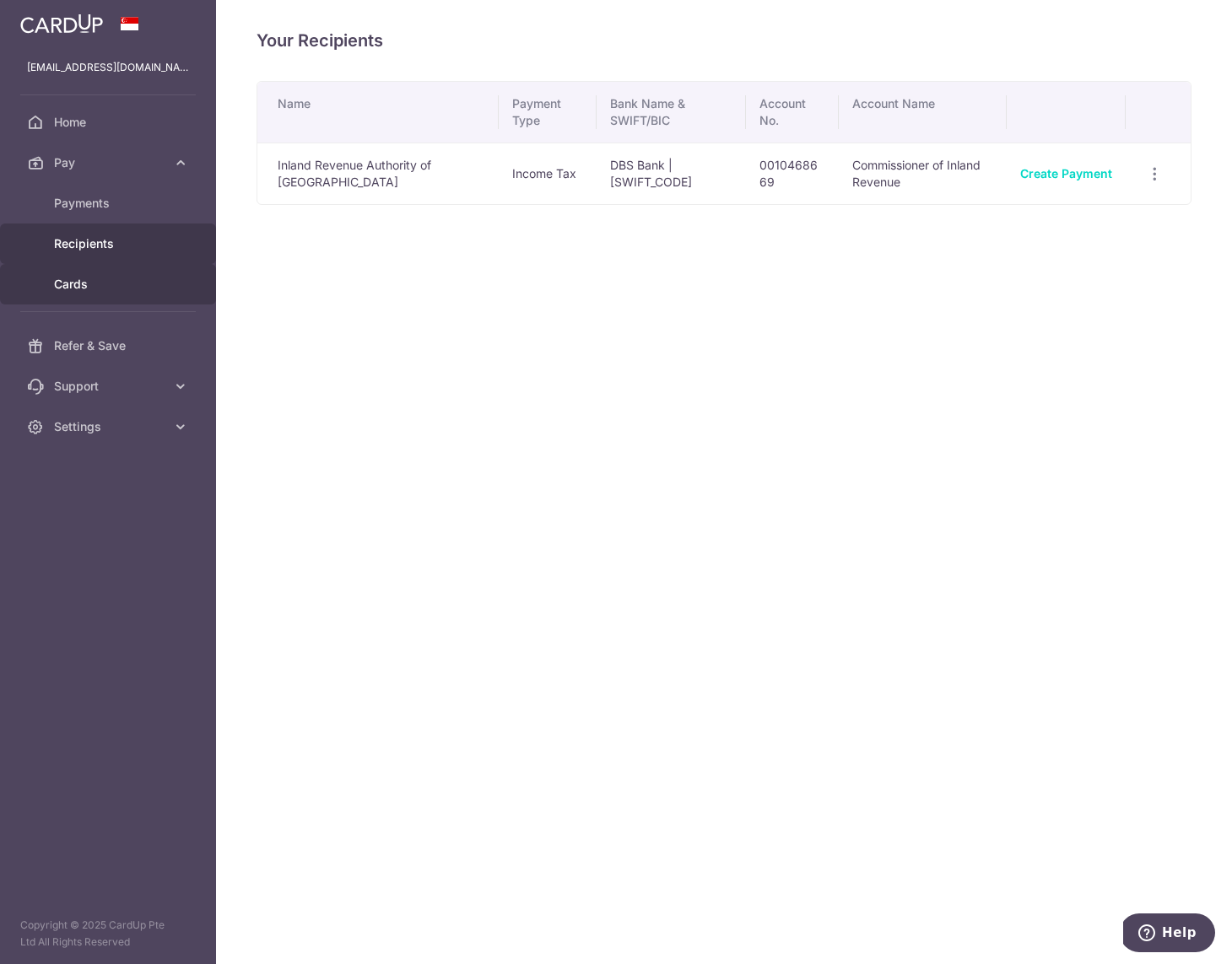
click at [88, 281] on span "Cards" at bounding box center [110, 283] width 111 height 17
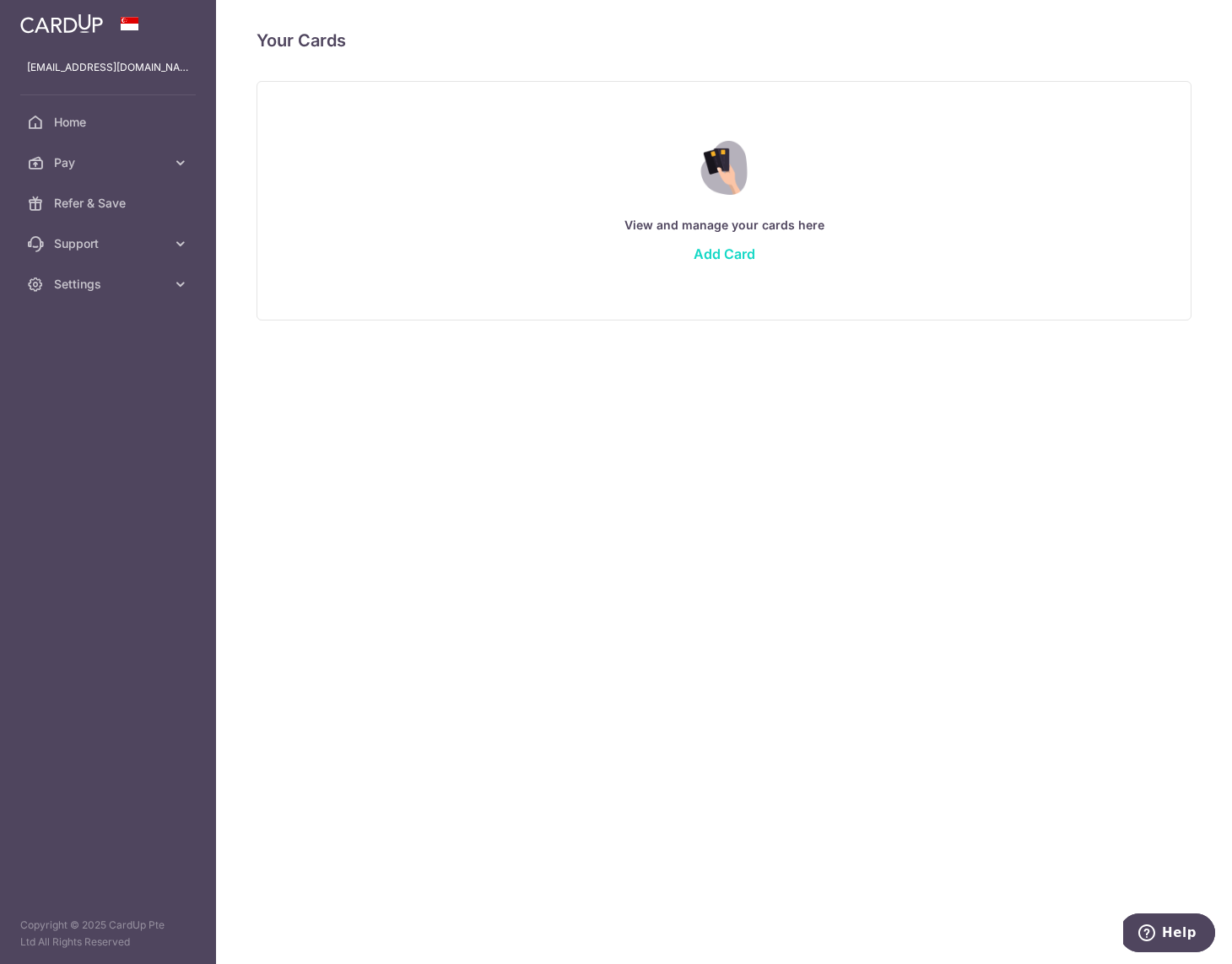
click at [730, 257] on link "Add Card" at bounding box center [724, 253] width 62 height 17
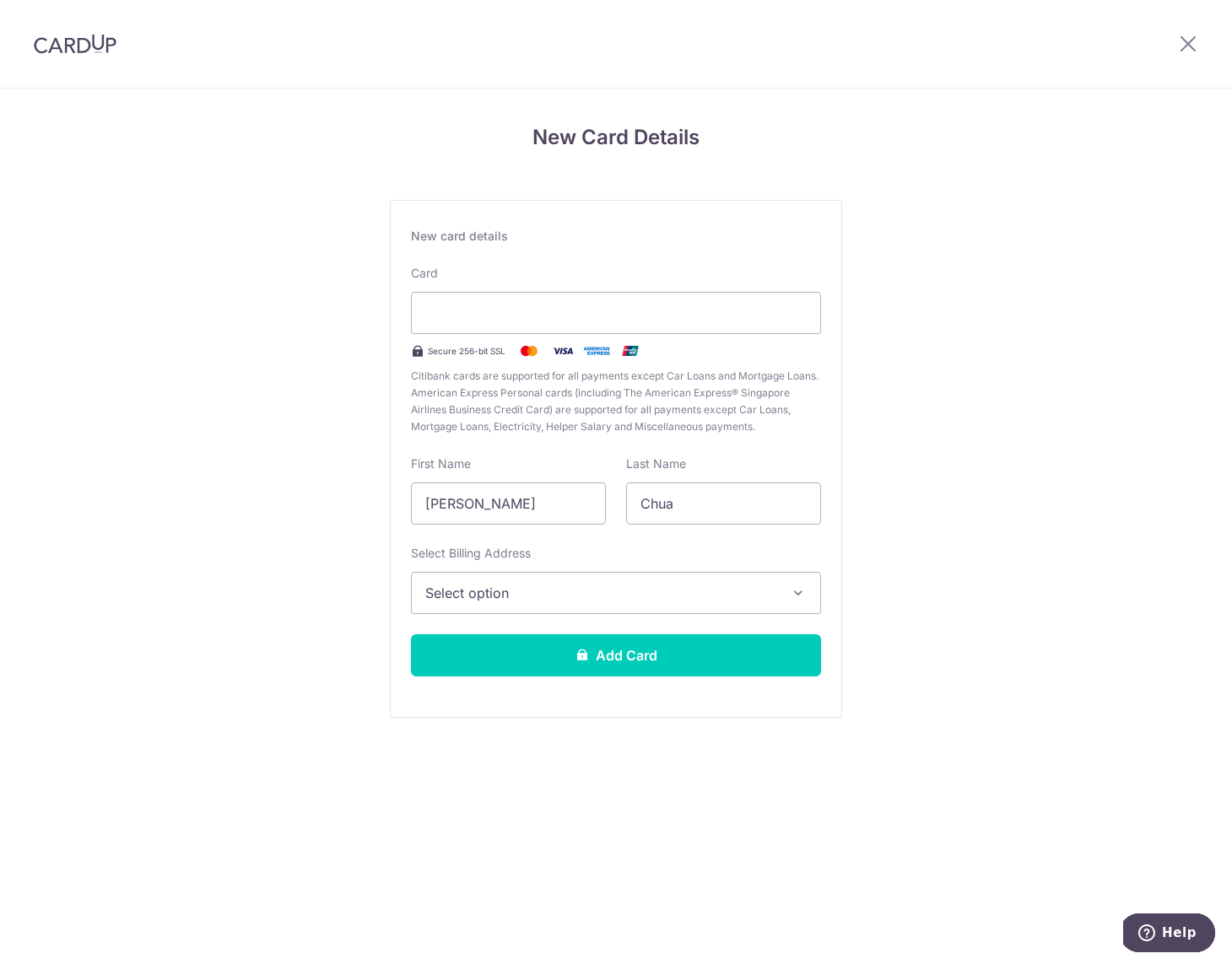
click at [638, 598] on span "Select option" at bounding box center [601, 593] width 351 height 20
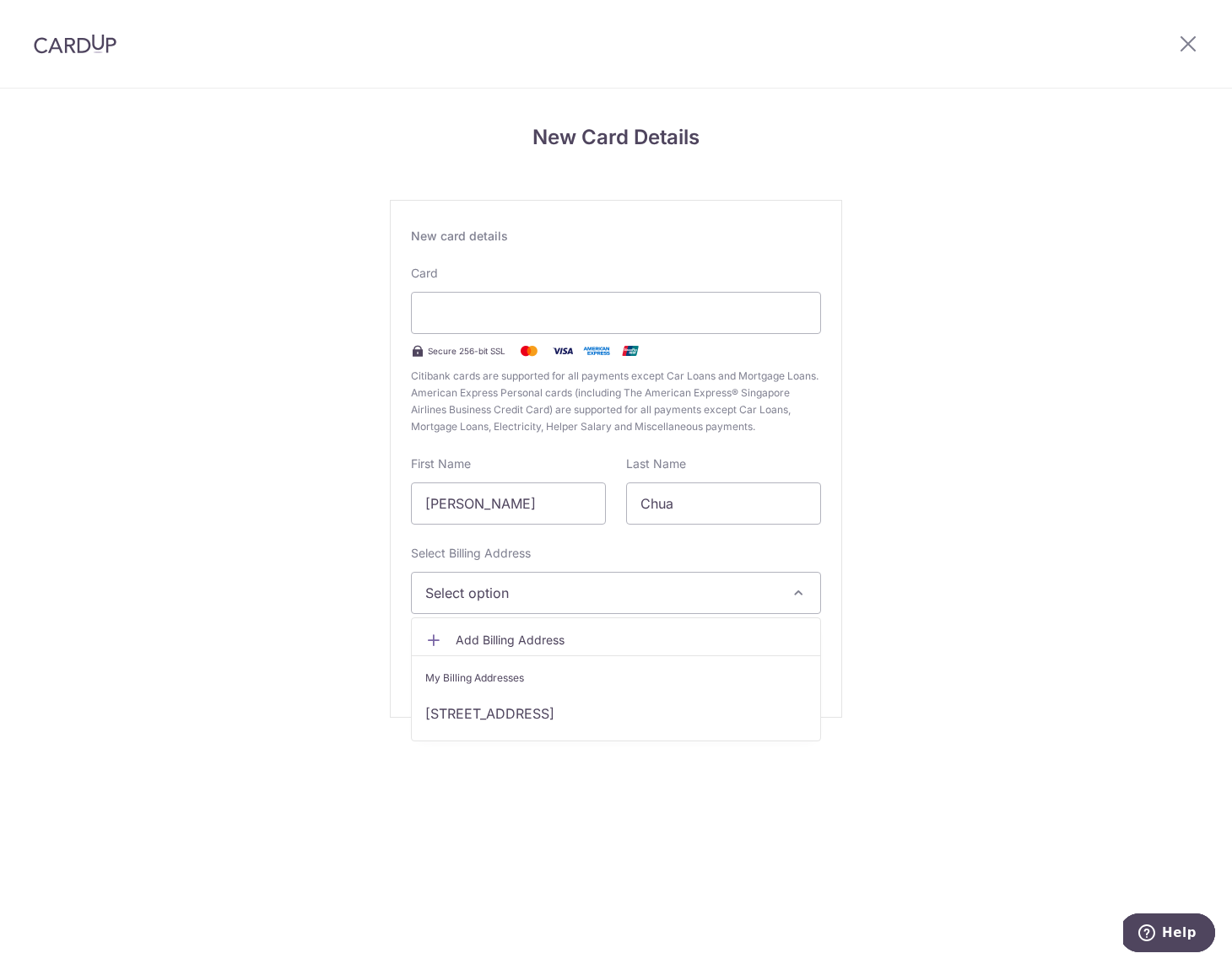
click at [651, 715] on link "656 Woodlands Ring Road 02-362, Singapore, Singapore-730656" at bounding box center [616, 714] width 409 height 41
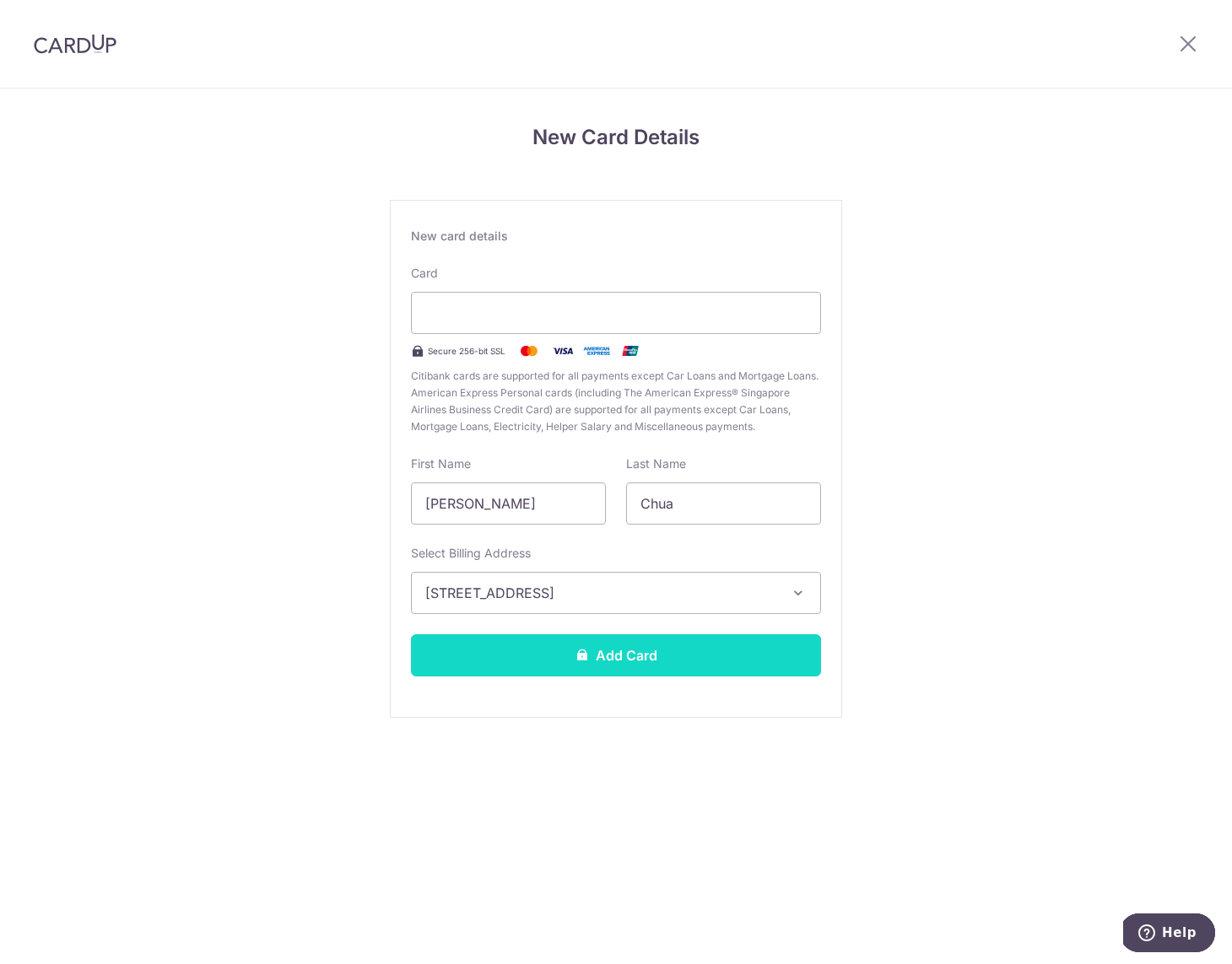
click at [751, 659] on button "Add Card" at bounding box center [616, 655] width 410 height 43
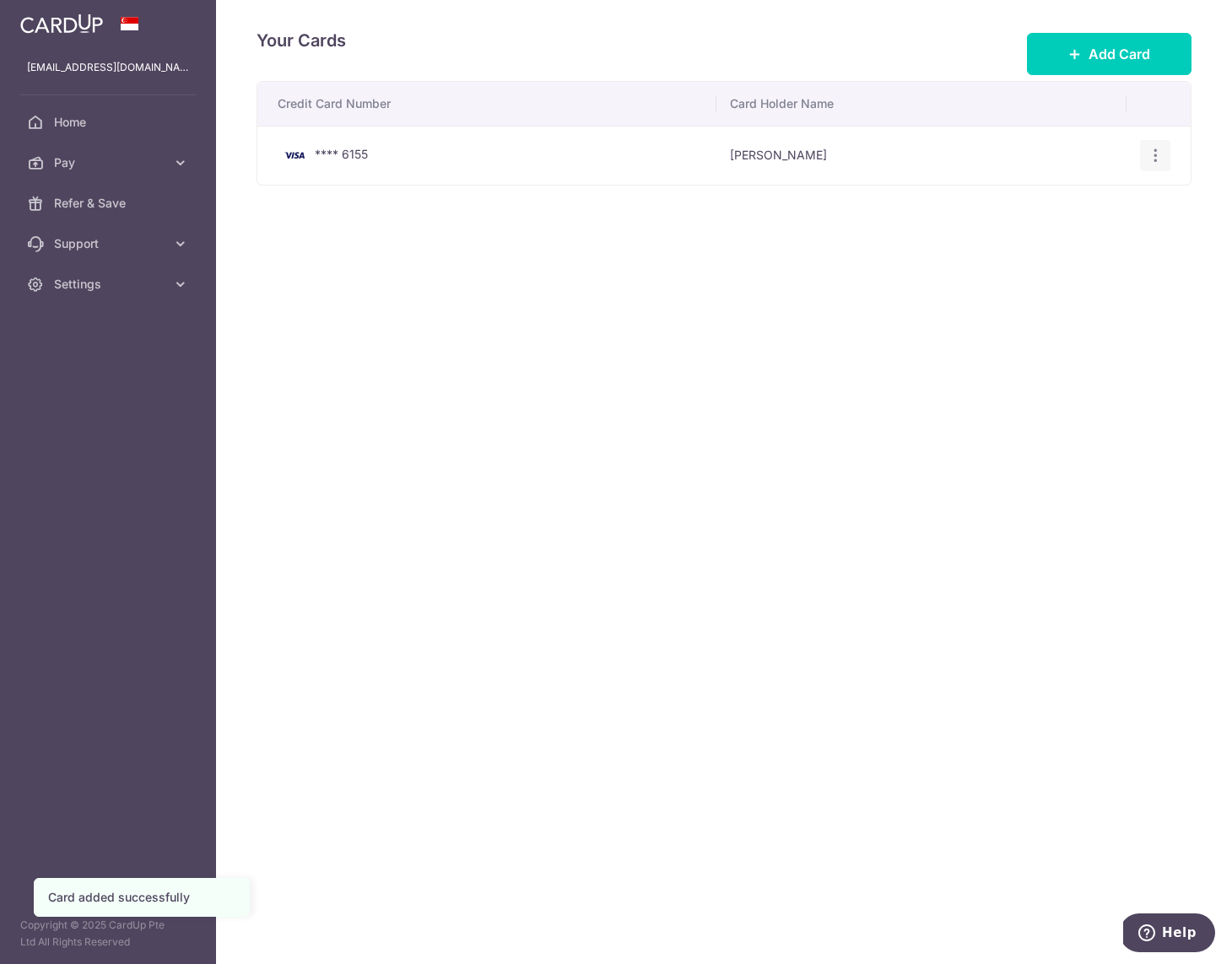
click at [1149, 153] on icon "button" at bounding box center [1155, 156] width 17 height 17
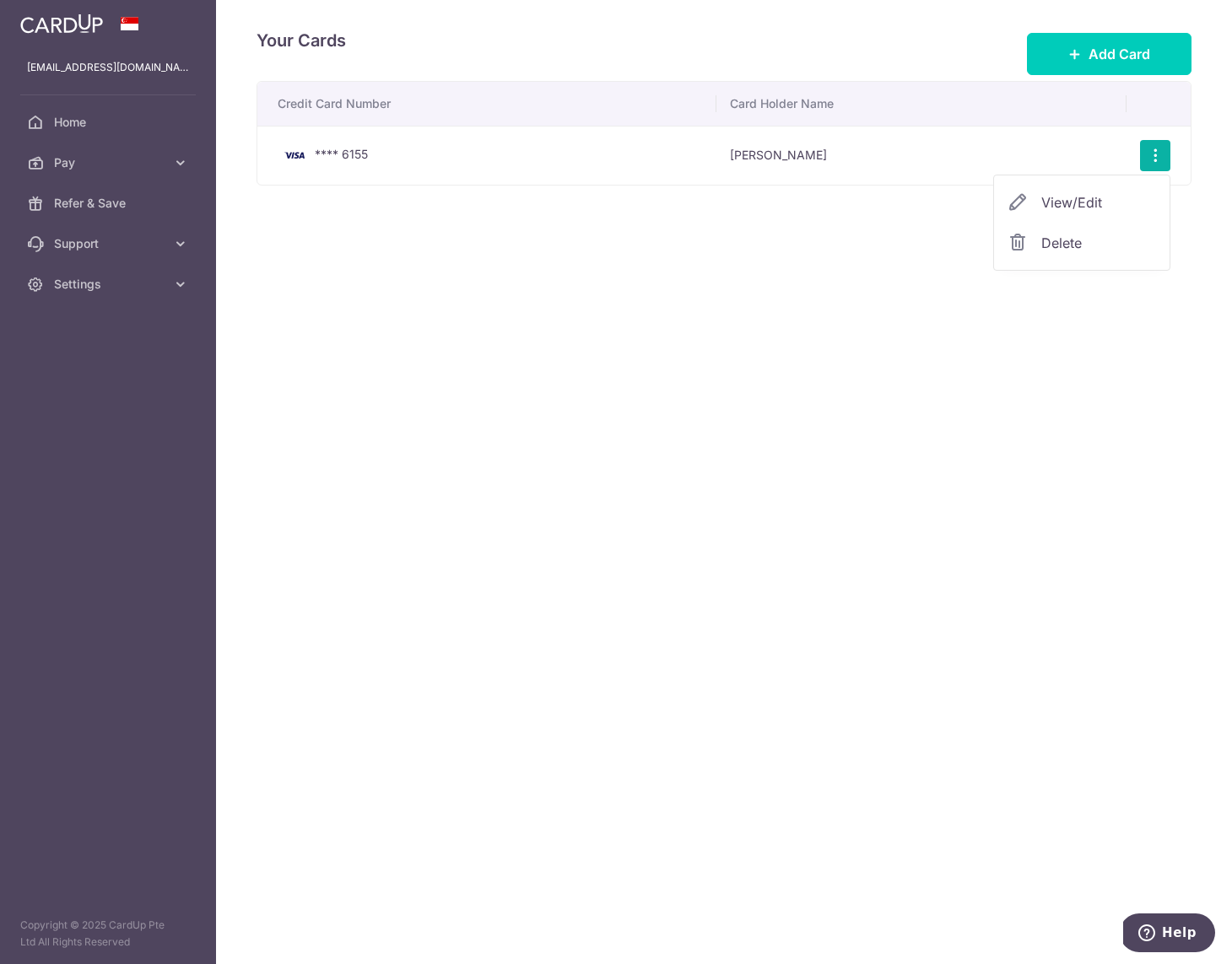
click at [353, 288] on div "Credit Card Number Card Holder Name **** 6155 [PERSON_NAME] View/Edit [GEOGRAPH…" at bounding box center [723, 186] width 935 height 210
click at [92, 159] on span "Pay" at bounding box center [110, 163] width 111 height 17
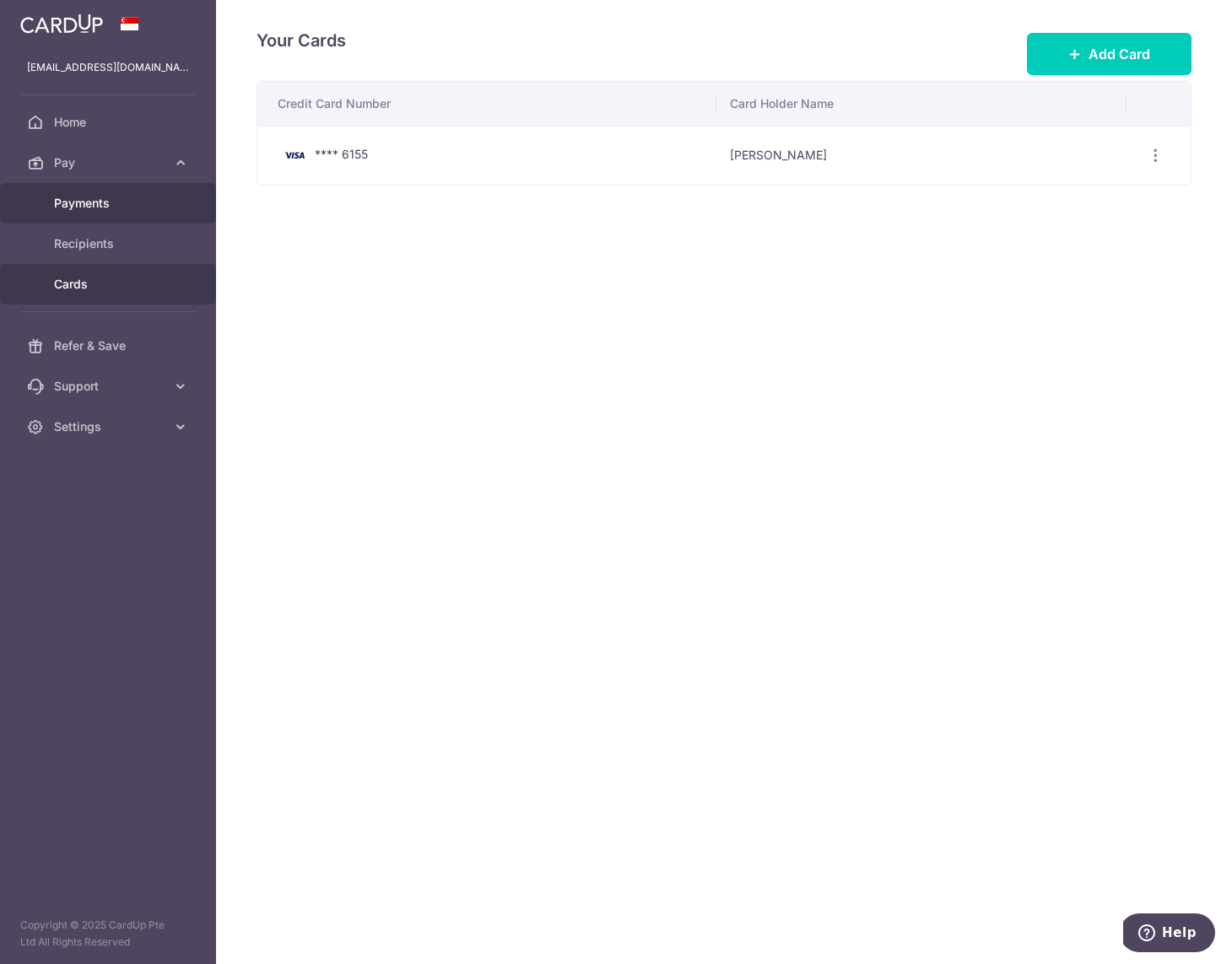
click at [113, 209] on span "Payments" at bounding box center [110, 203] width 111 height 17
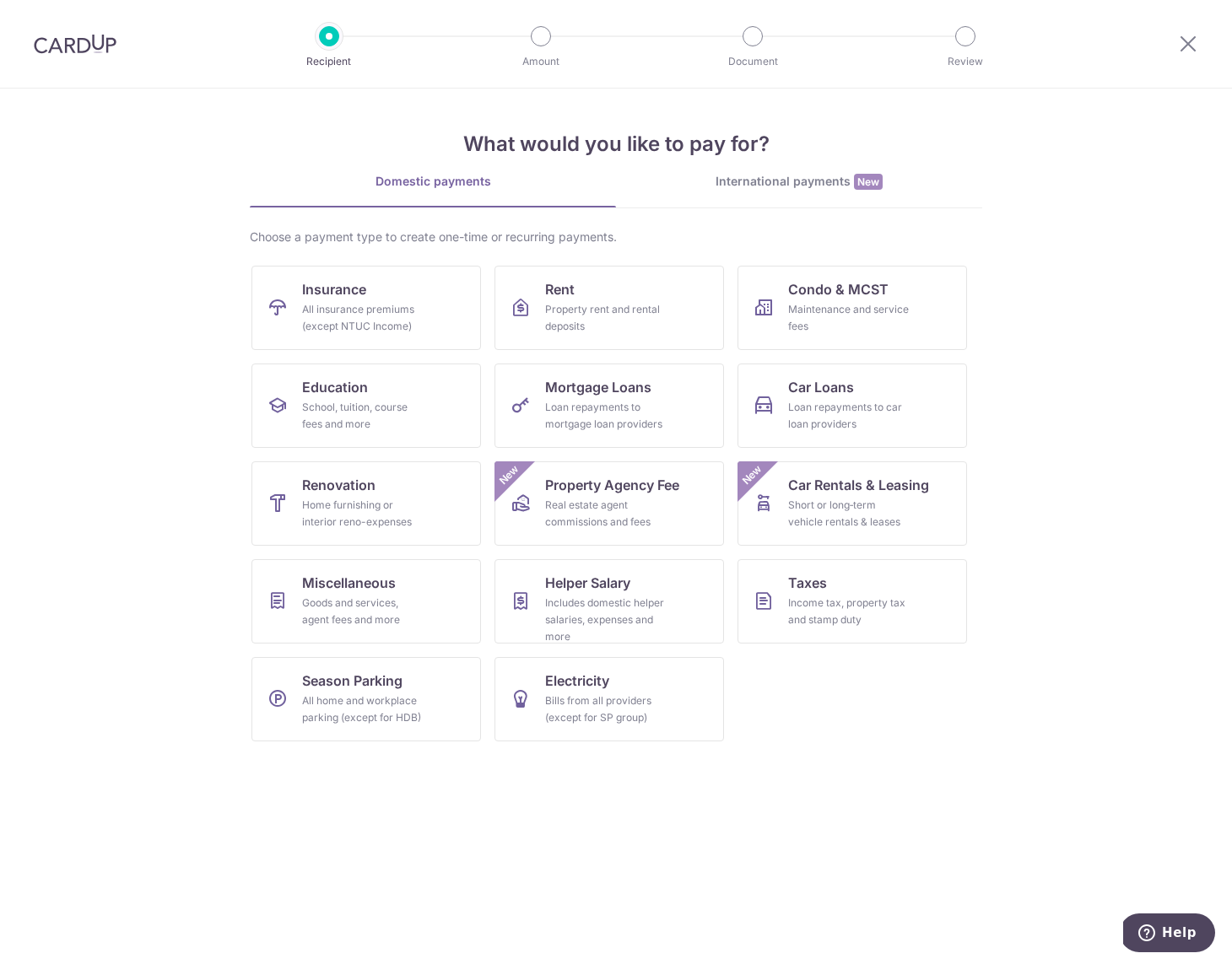
click at [765, 178] on div "International payments New" at bounding box center [799, 182] width 366 height 17
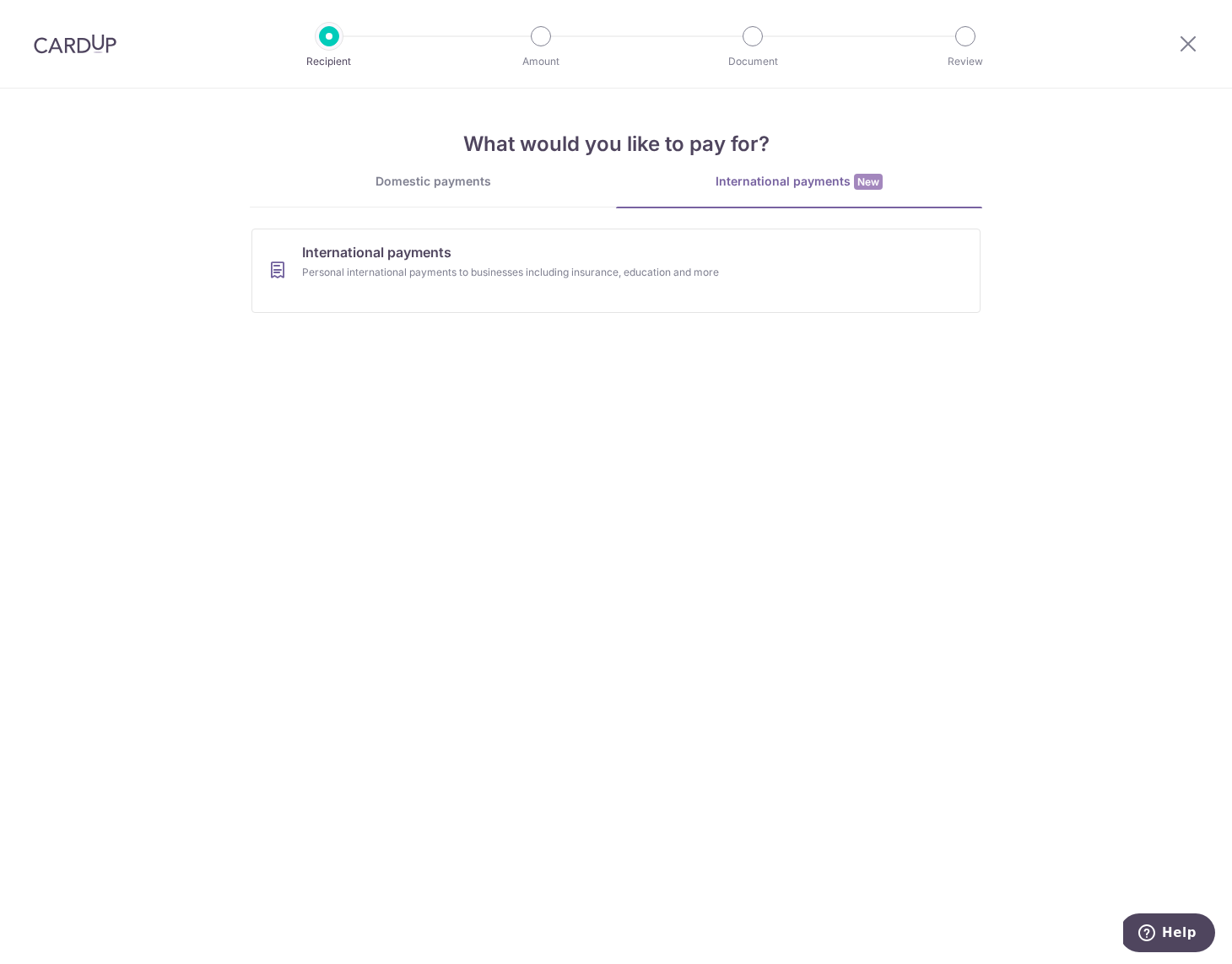
click at [499, 184] on div "Domestic payments" at bounding box center [432, 181] width 366 height 17
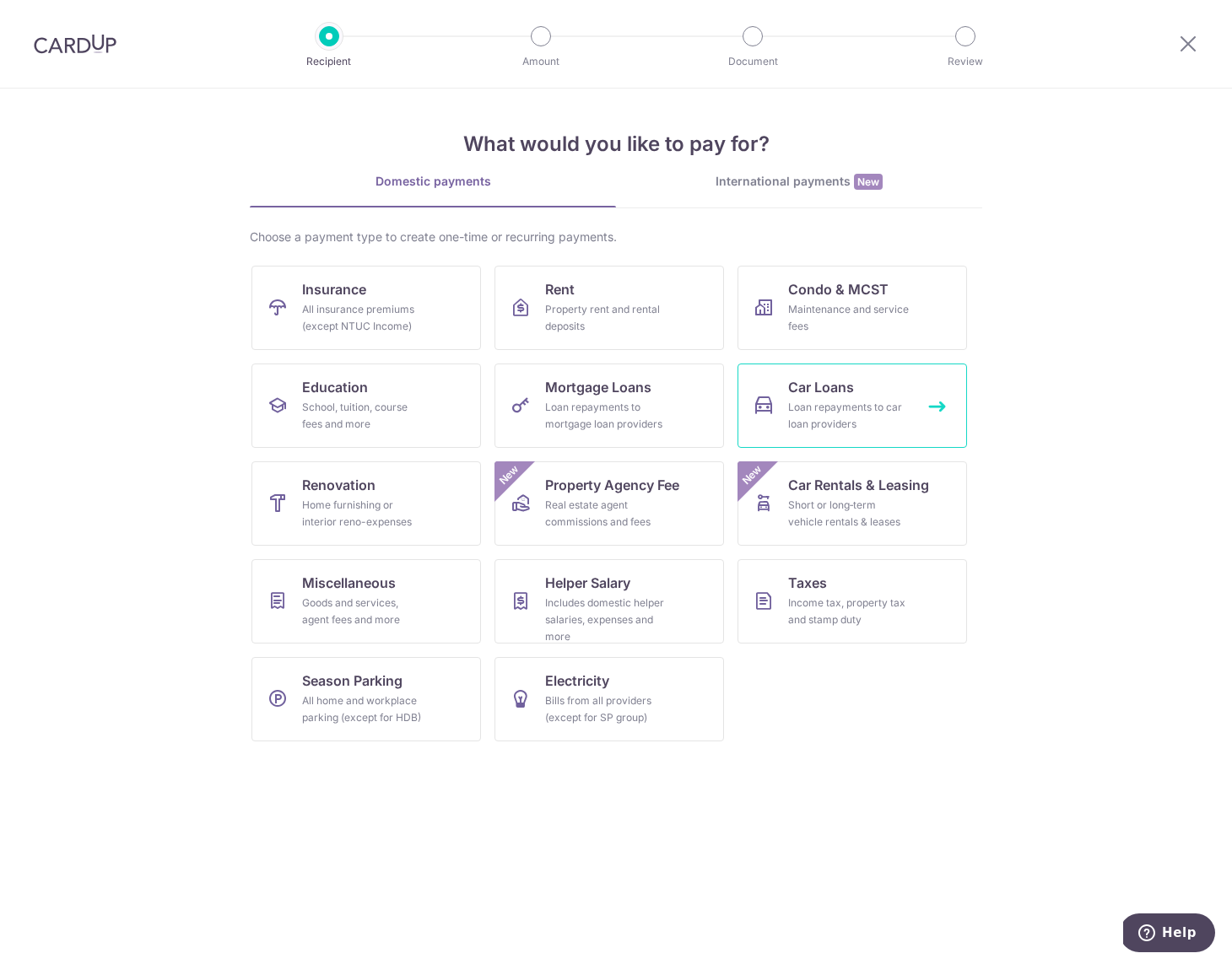
click at [867, 425] on div "Loan repayments to car loan providers" at bounding box center [849, 416] width 122 height 34
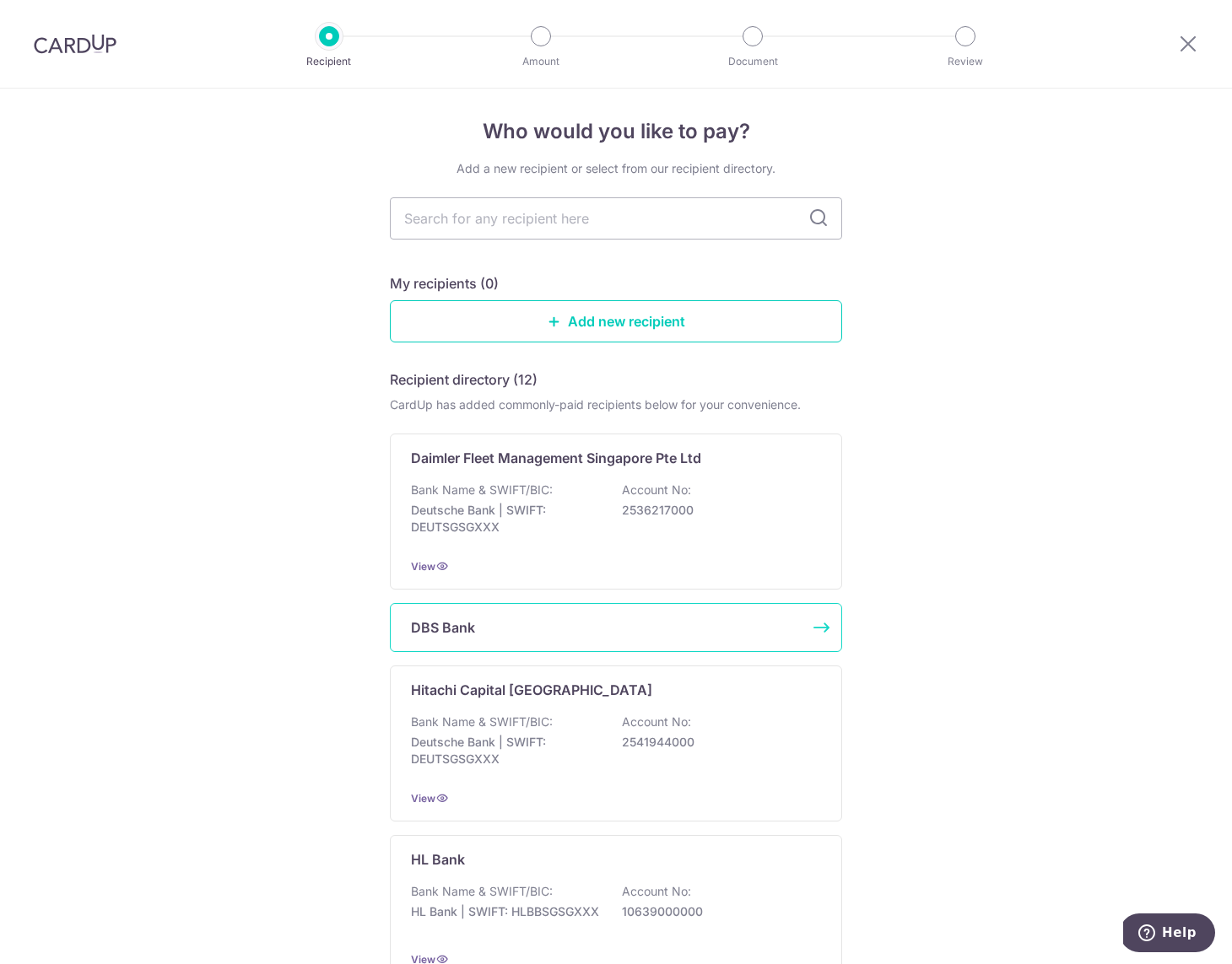
scroll to position [7, 0]
click at [645, 628] on div "DBS Bank" at bounding box center [606, 626] width 390 height 20
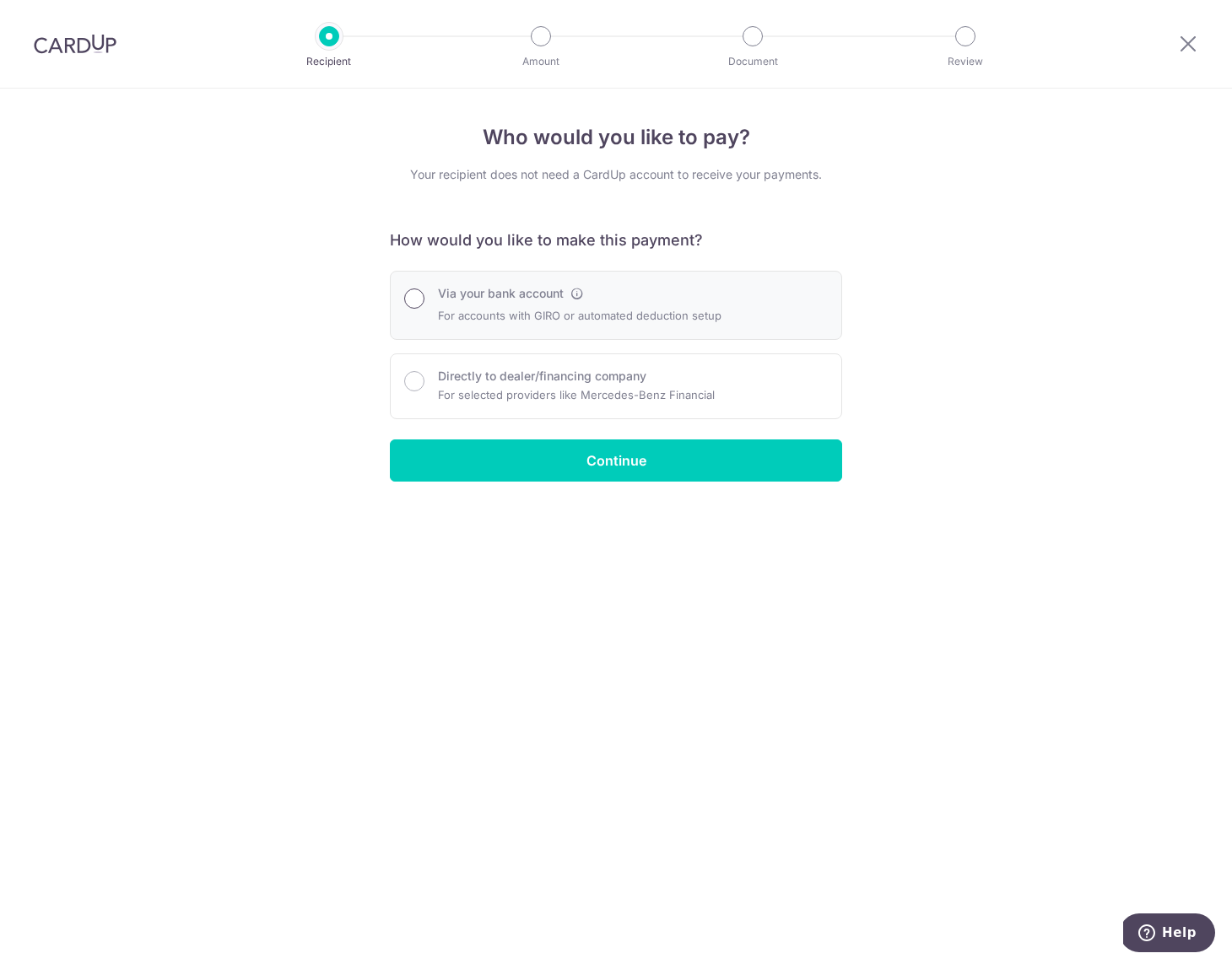
click at [415, 296] on input "Via your bank account" at bounding box center [414, 298] width 20 height 20
radio input "true"
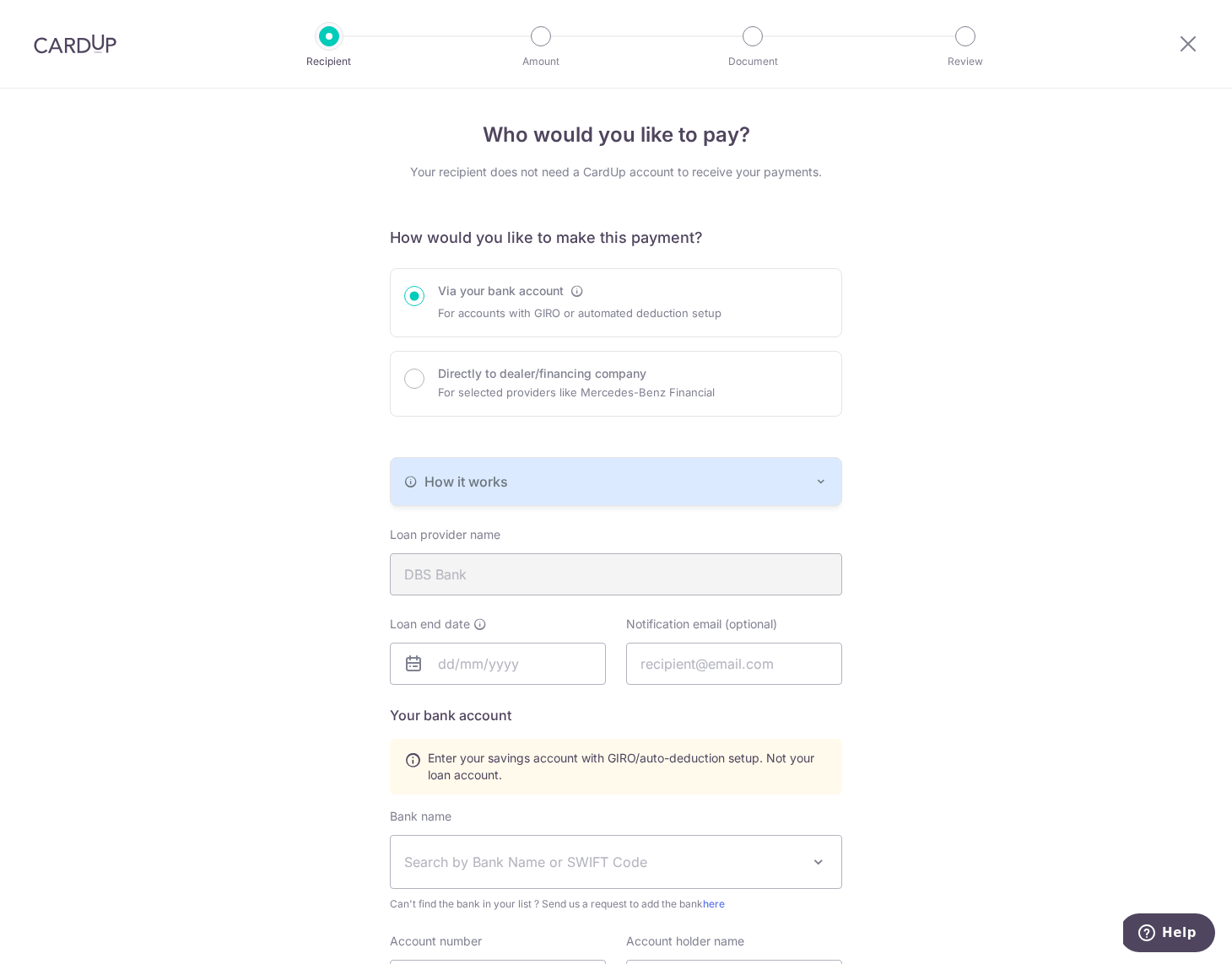
click at [605, 489] on div "How it works" at bounding box center [616, 482] width 423 height 20
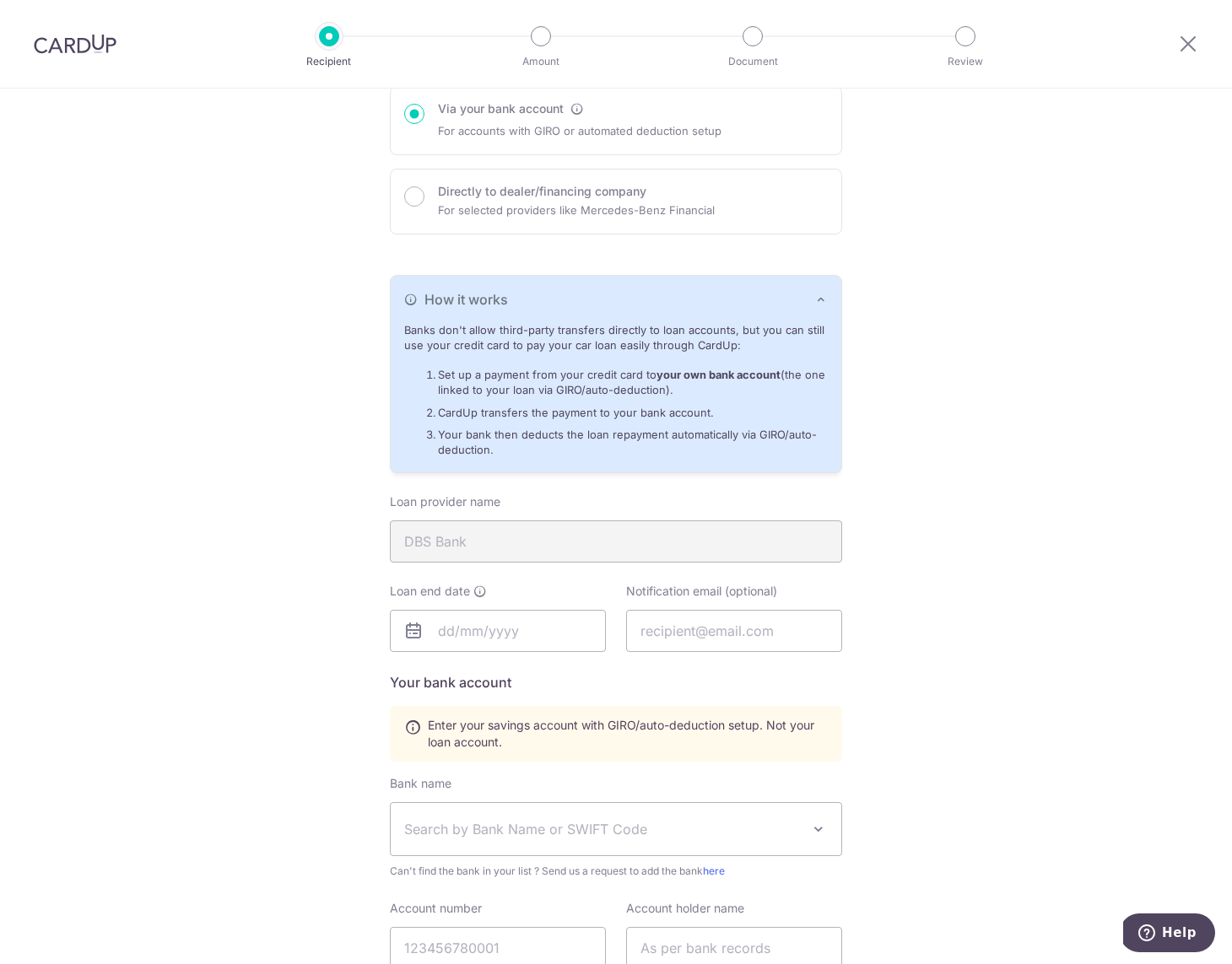
scroll to position [186, 0]
click at [531, 631] on input "text" at bounding box center [497, 629] width 216 height 43
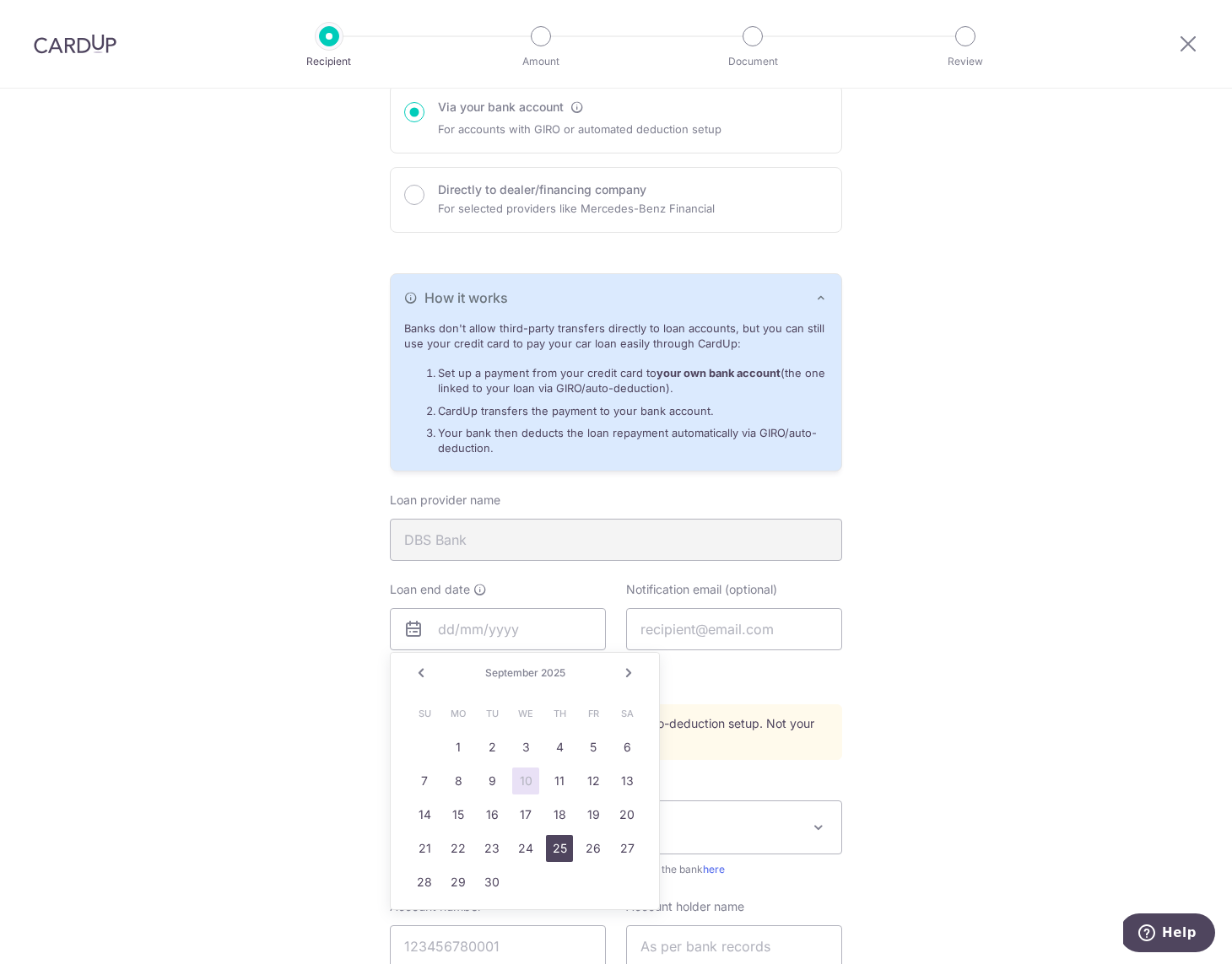
click at [566, 839] on link "25" at bounding box center [559, 848] width 27 height 27
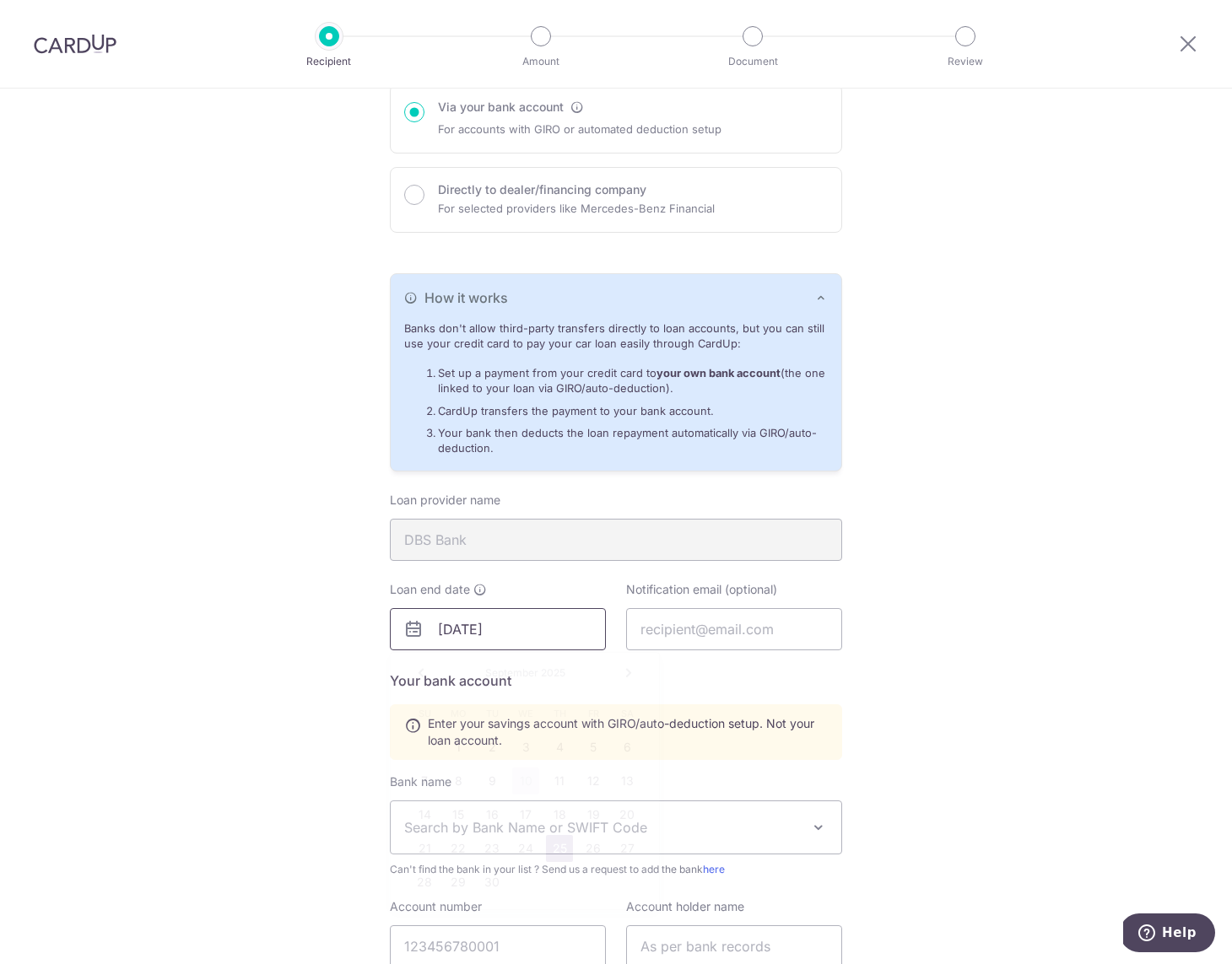
click at [536, 622] on input "[DATE]" at bounding box center [497, 629] width 216 height 43
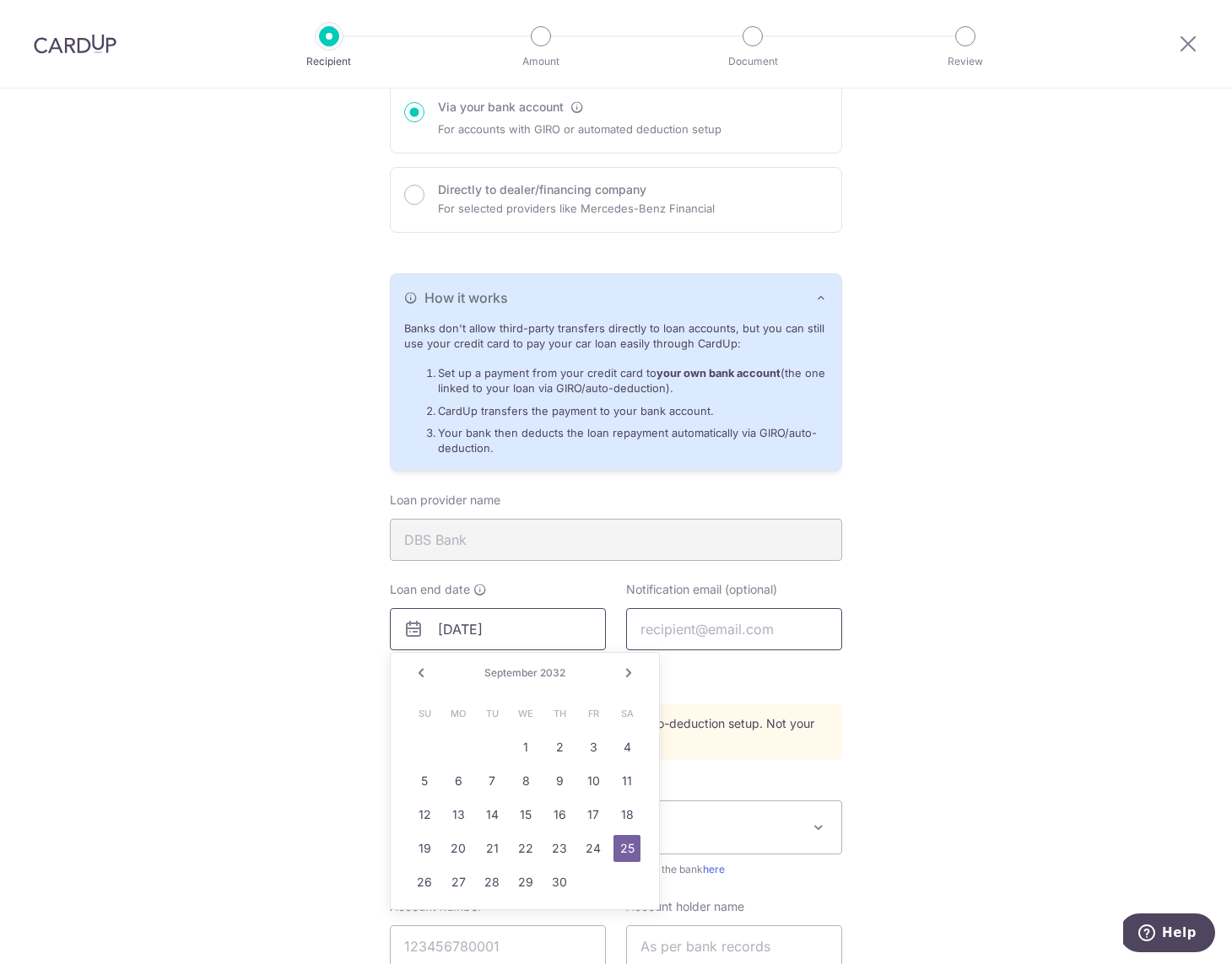
type input "[DATE]"
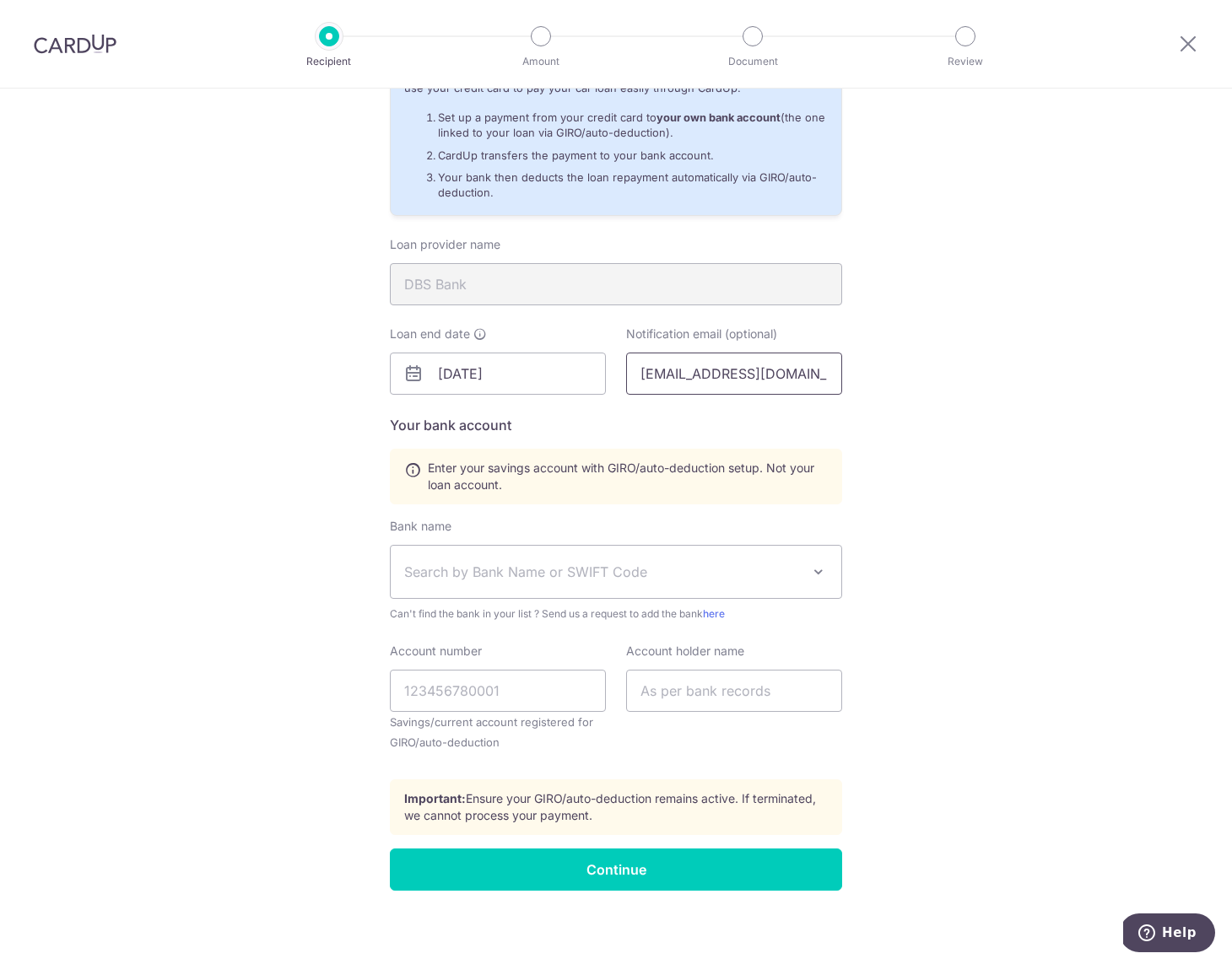
scroll to position [441, 0]
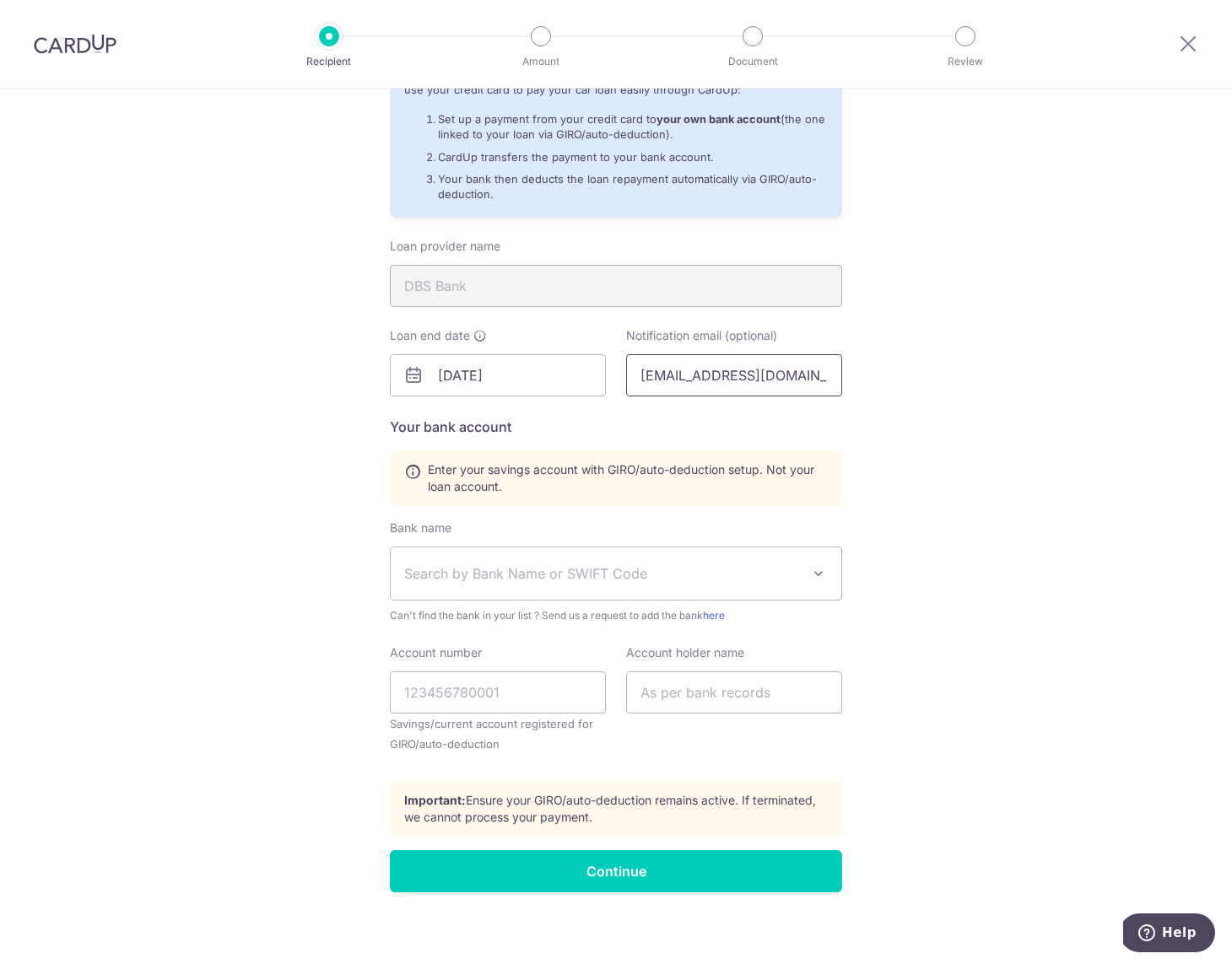
type input "[EMAIL_ADDRESS][DOMAIN_NAME]"
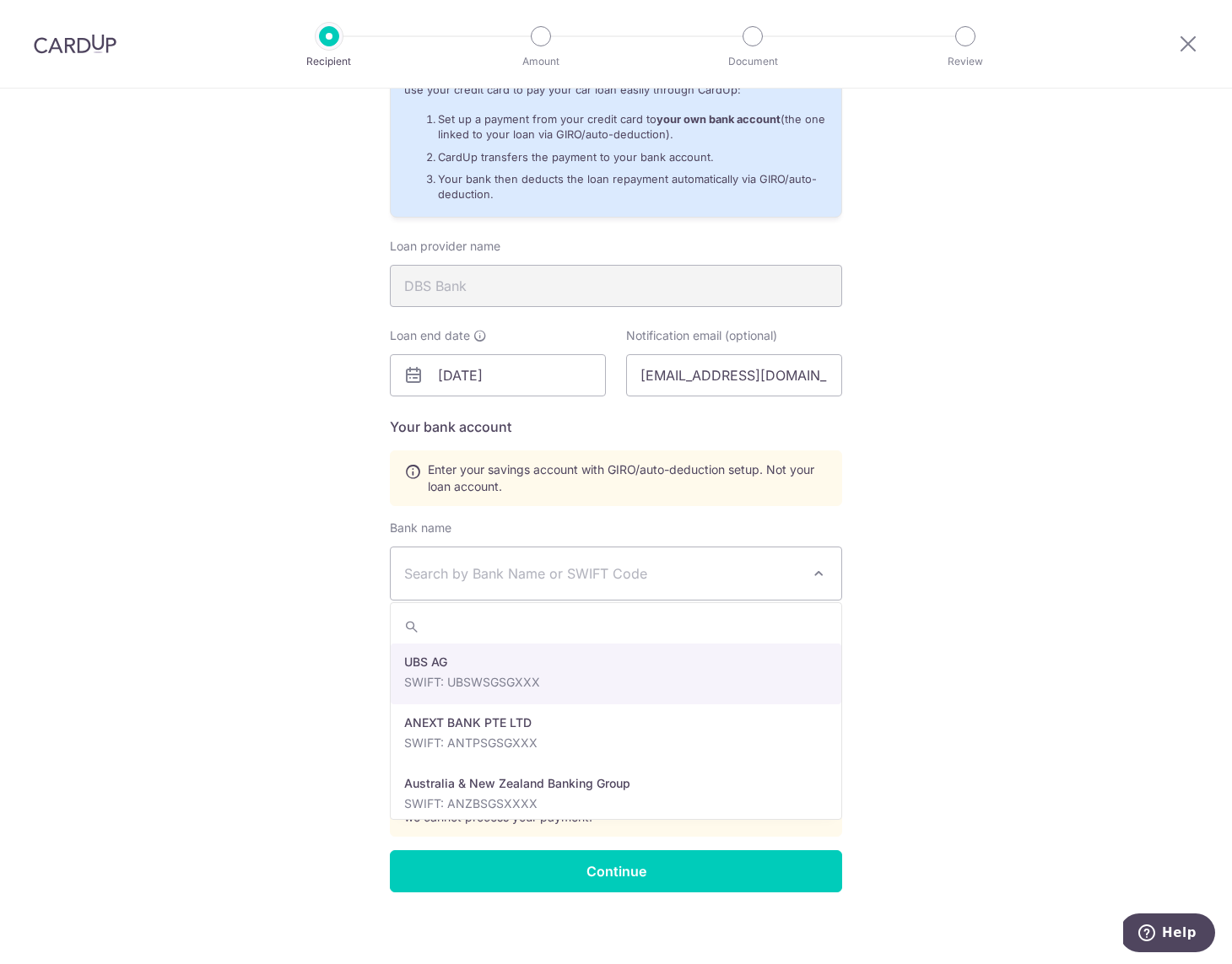
click at [727, 555] on span "Search by Bank Name or SWIFT Code" at bounding box center [616, 574] width 450 height 52
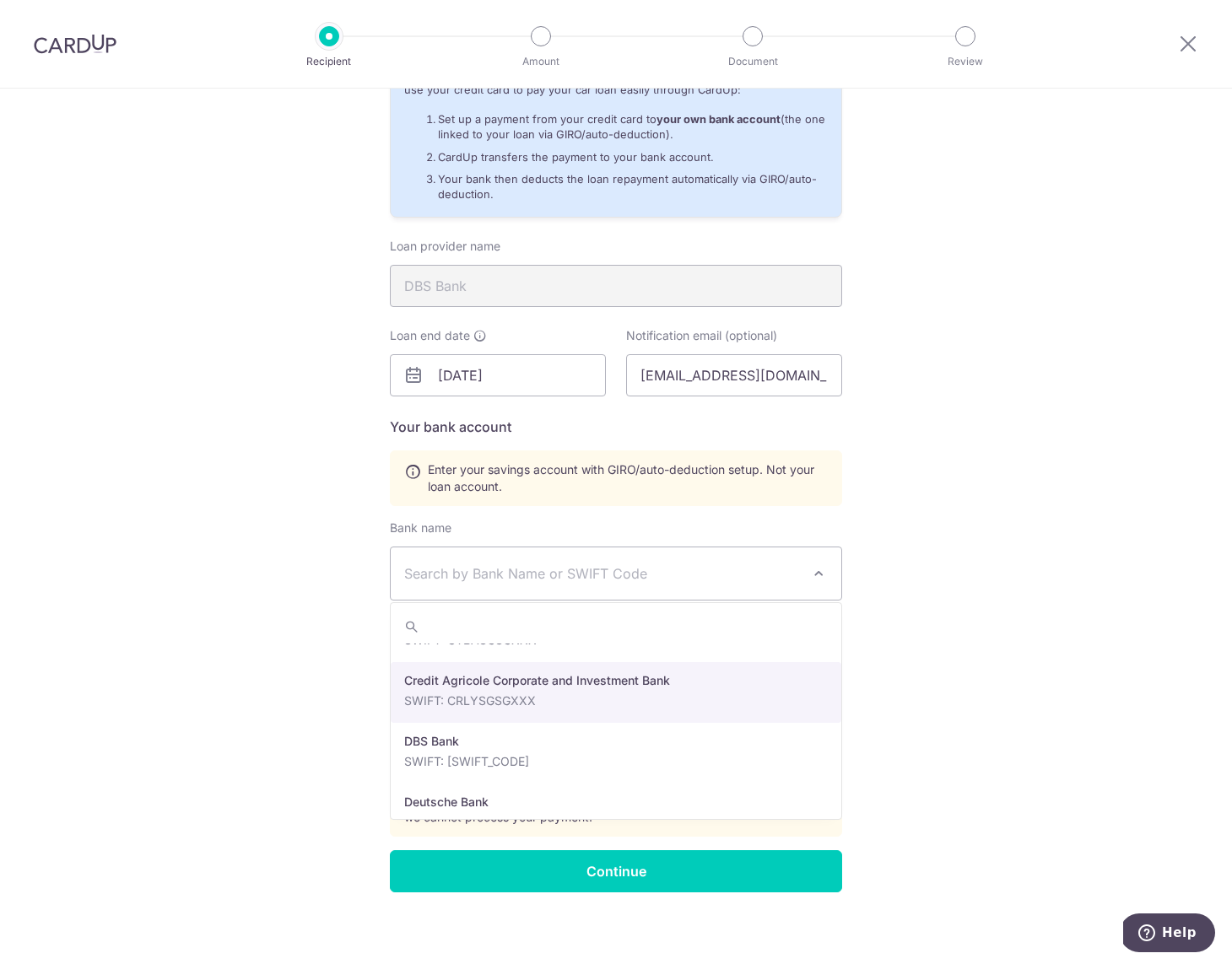
scroll to position [1339, 0]
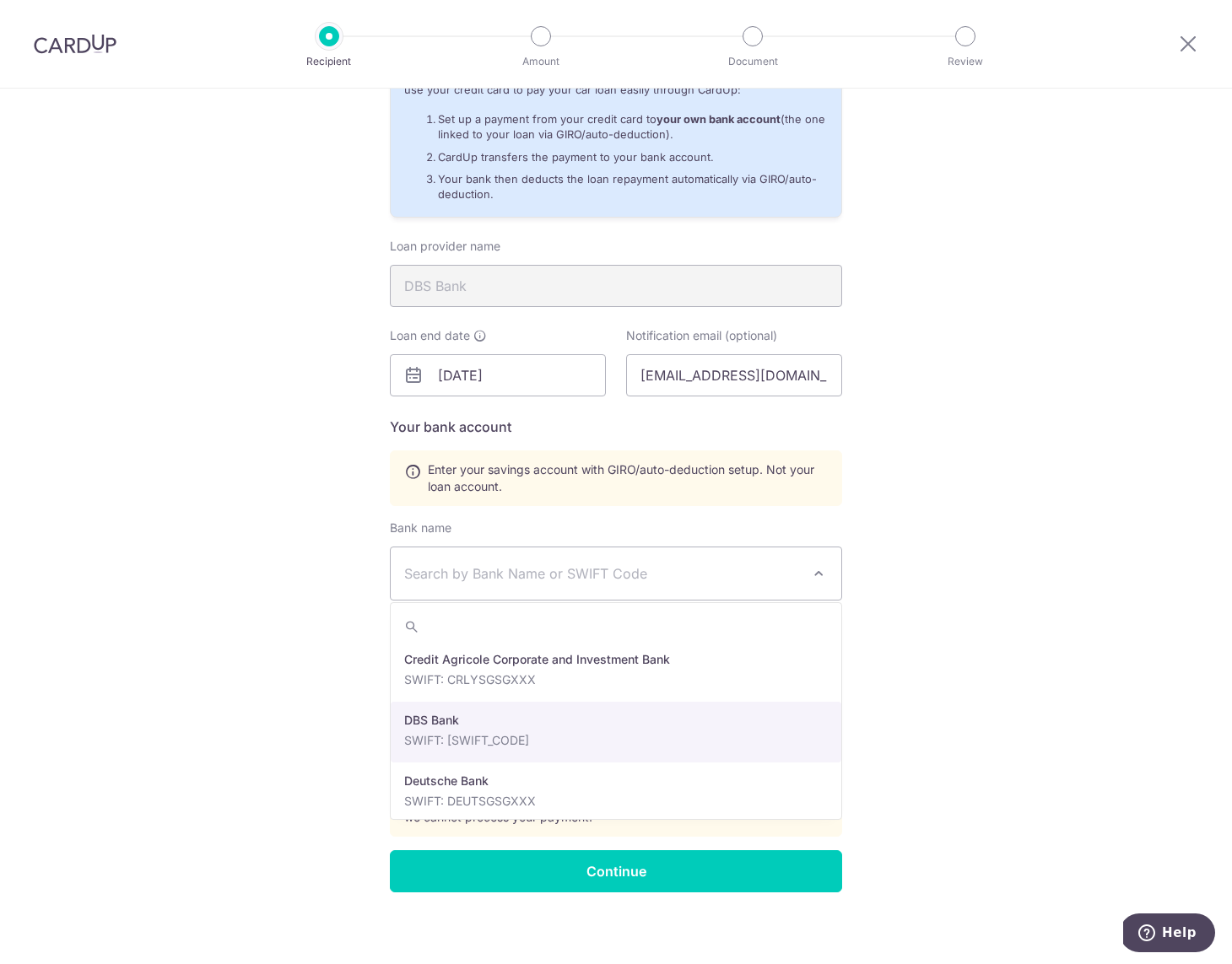
select select "6"
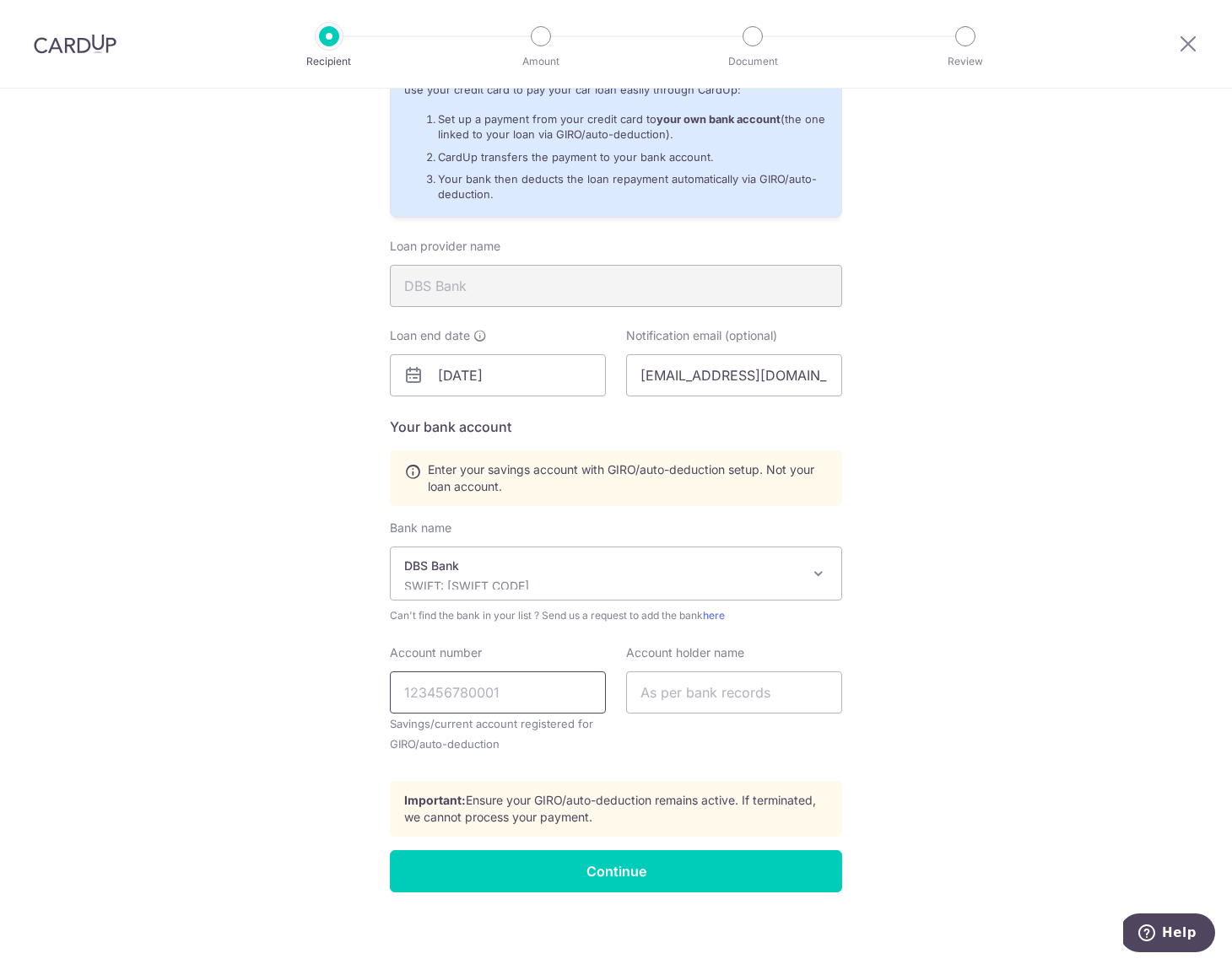
click at [578, 691] on input "Account number" at bounding box center [497, 693] width 216 height 43
